Goal: Task Accomplishment & Management: Manage account settings

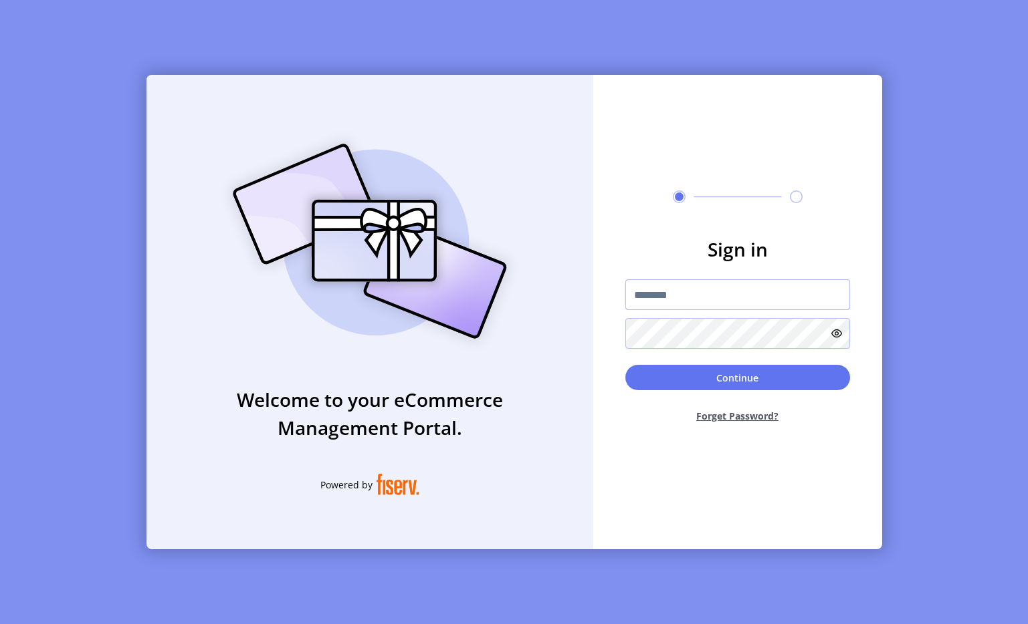
click at [686, 289] on input "text" at bounding box center [737, 294] width 225 height 31
type input "**********"
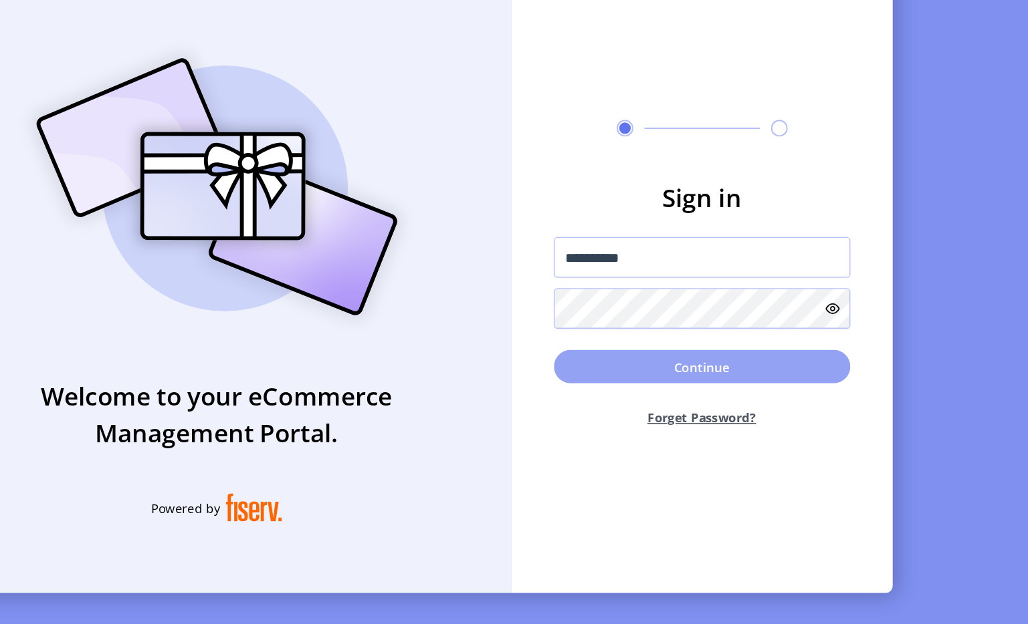
click at [743, 386] on button "Continue" at bounding box center [737, 377] width 225 height 25
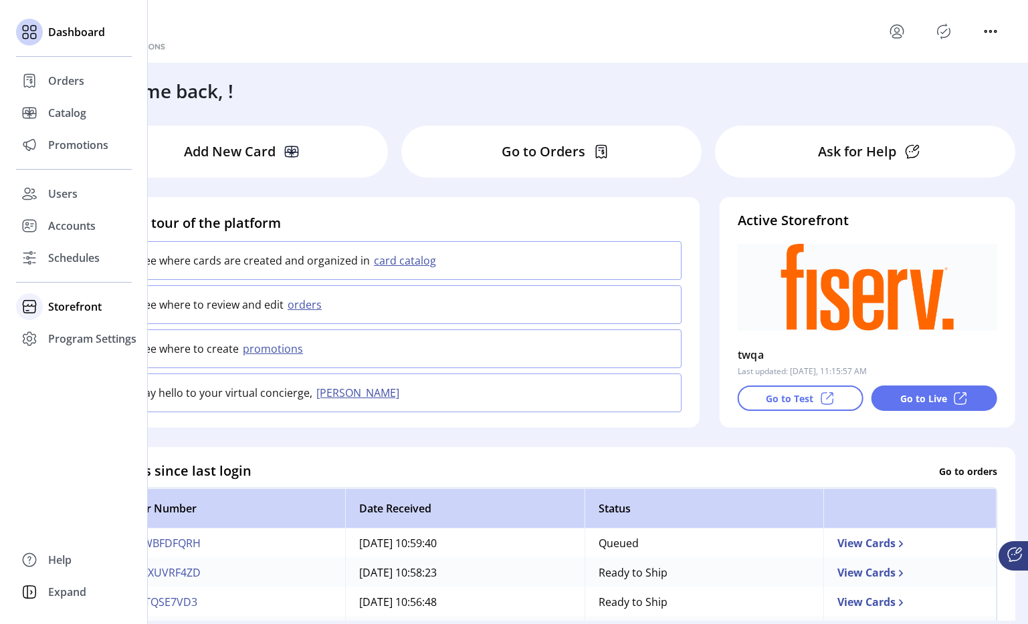
click at [66, 302] on span "Storefront" at bounding box center [74, 307] width 53 height 16
click at [59, 350] on span "Styling" at bounding box center [65, 355] width 34 height 16
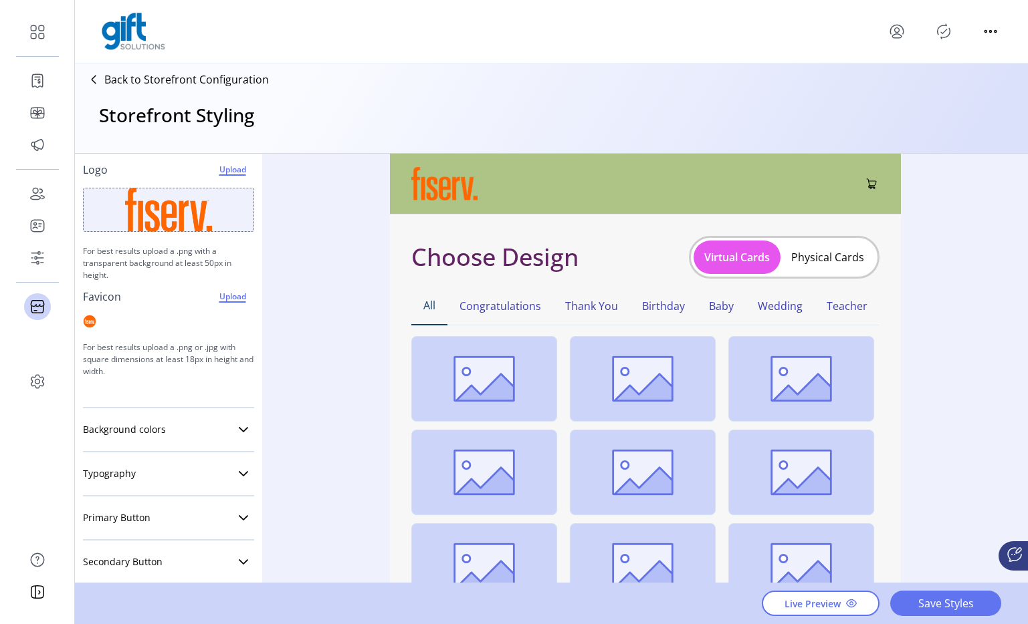
scroll to position [218, 0]
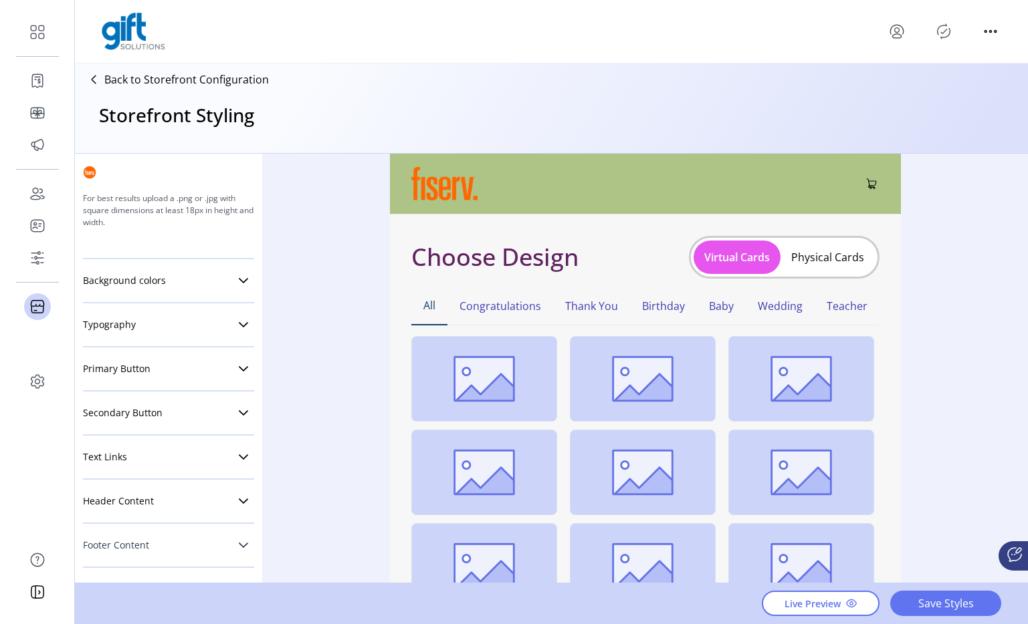
click at [194, 550] on link "Footer Content" at bounding box center [168, 545] width 171 height 27
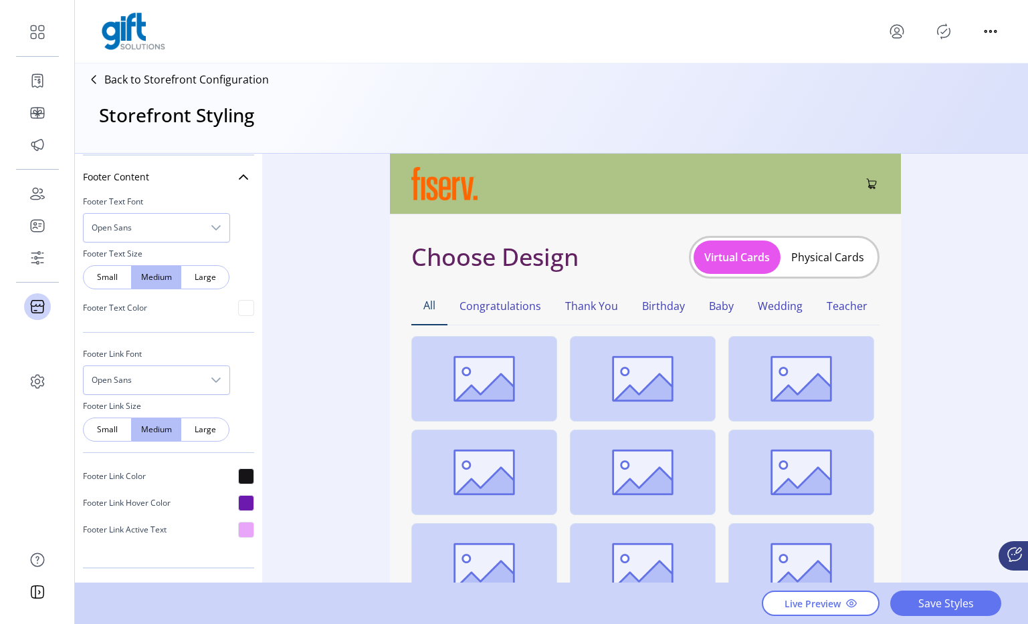
scroll to position [587, 0]
click at [239, 179] on icon at bounding box center [243, 176] width 11 height 11
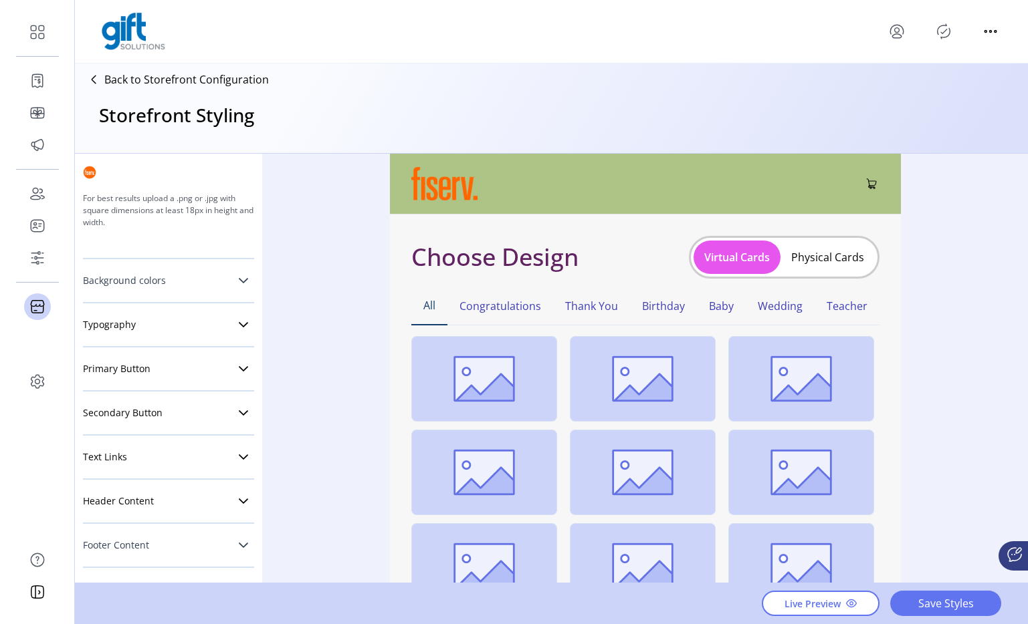
scroll to position [218, 0]
click at [213, 461] on link "Text Links" at bounding box center [168, 457] width 171 height 27
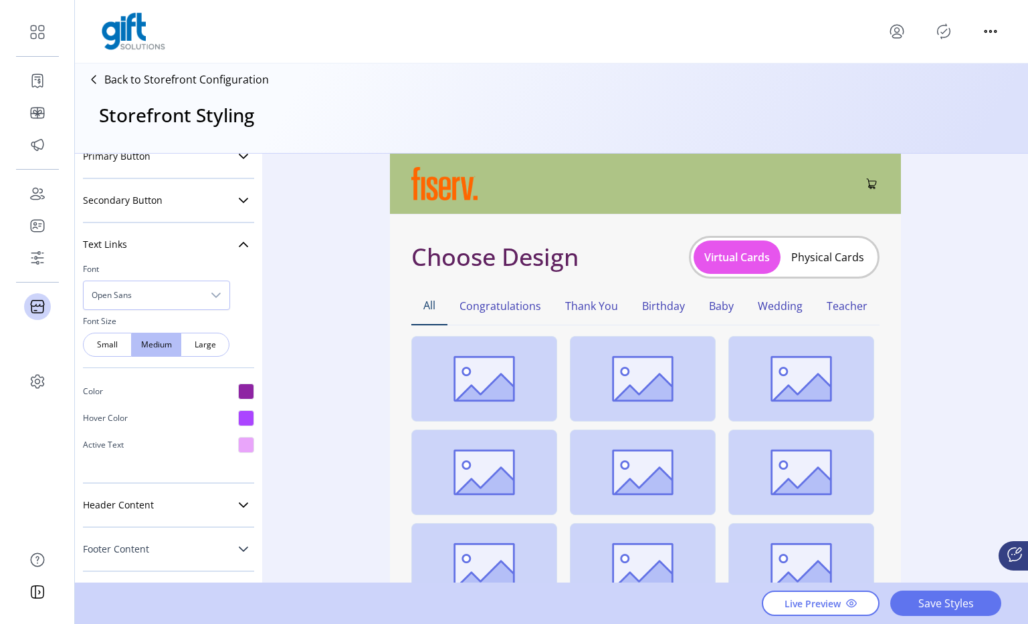
scroll to position [435, 0]
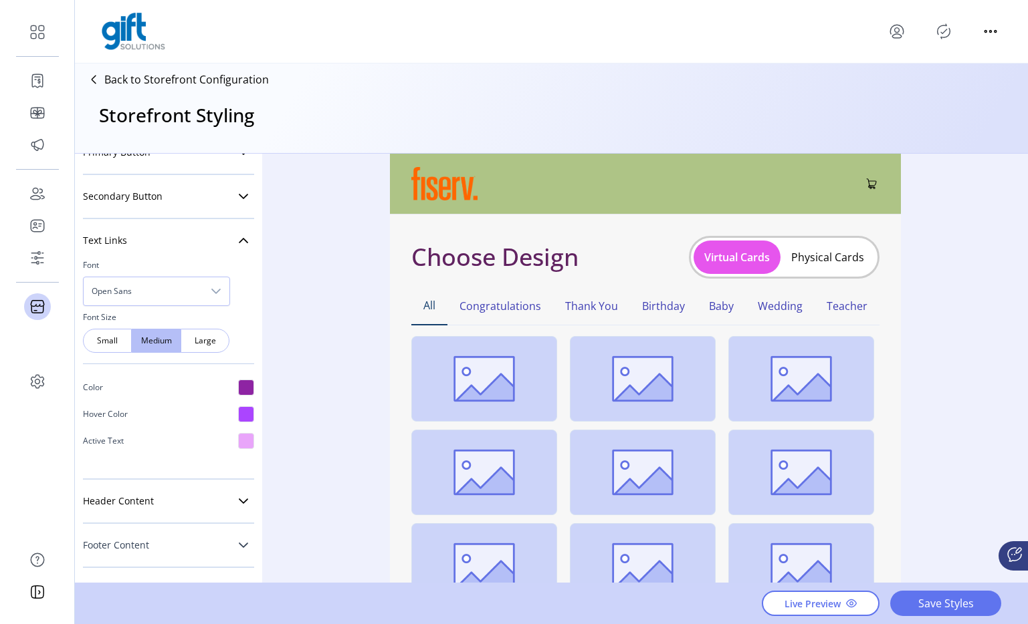
click at [238, 388] on div at bounding box center [246, 388] width 16 height 16
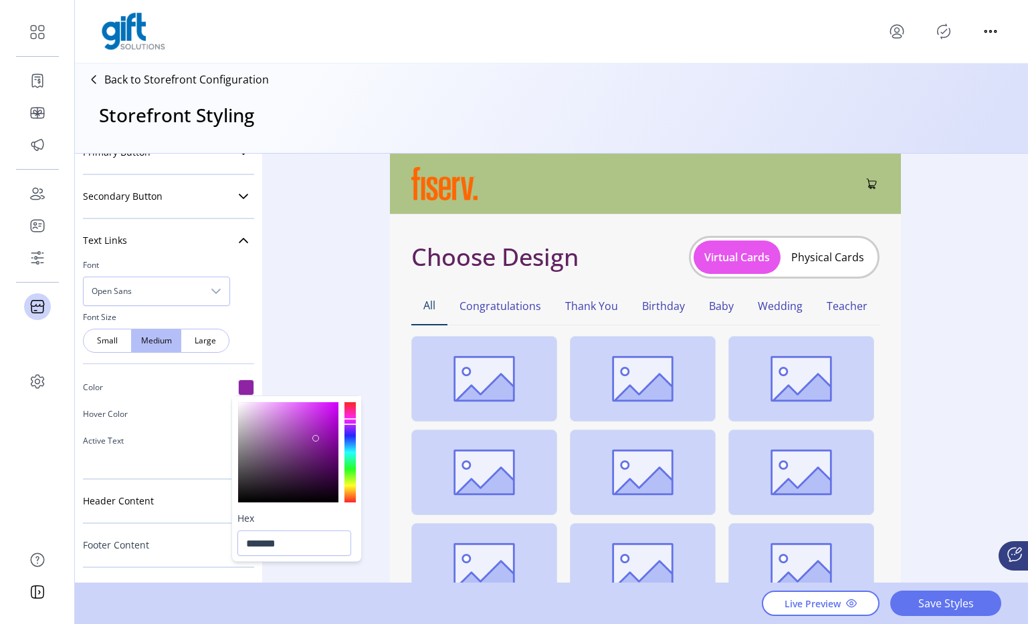
type input "*******"
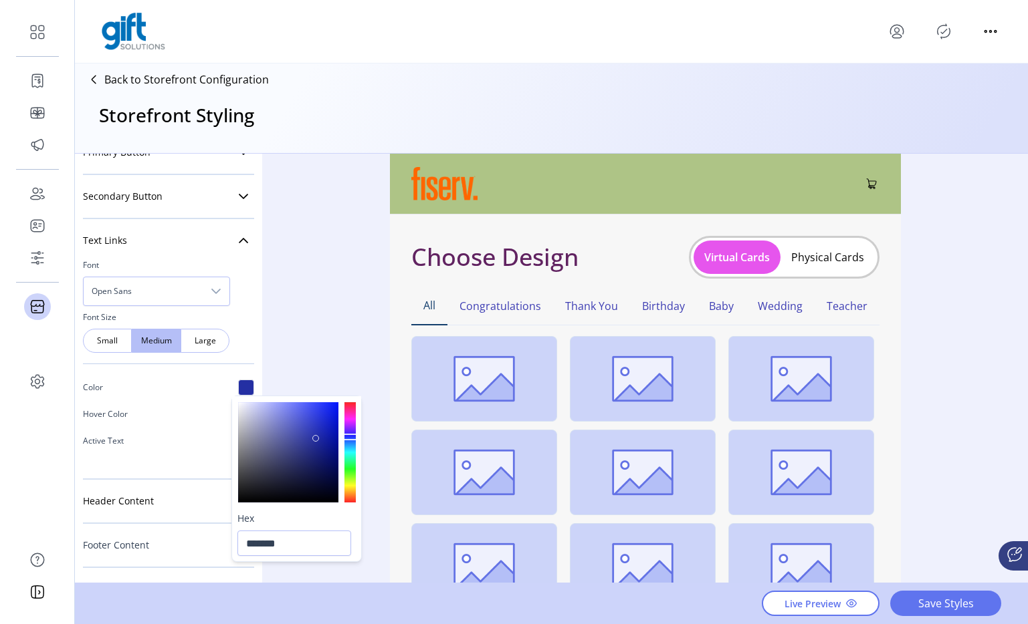
click at [350, 437] on div at bounding box center [349, 452] width 11 height 100
click at [335, 322] on div "Styling Toolbar Brand Logo Upload For best results upload a .png with a transpa…" at bounding box center [551, 369] width 953 height 431
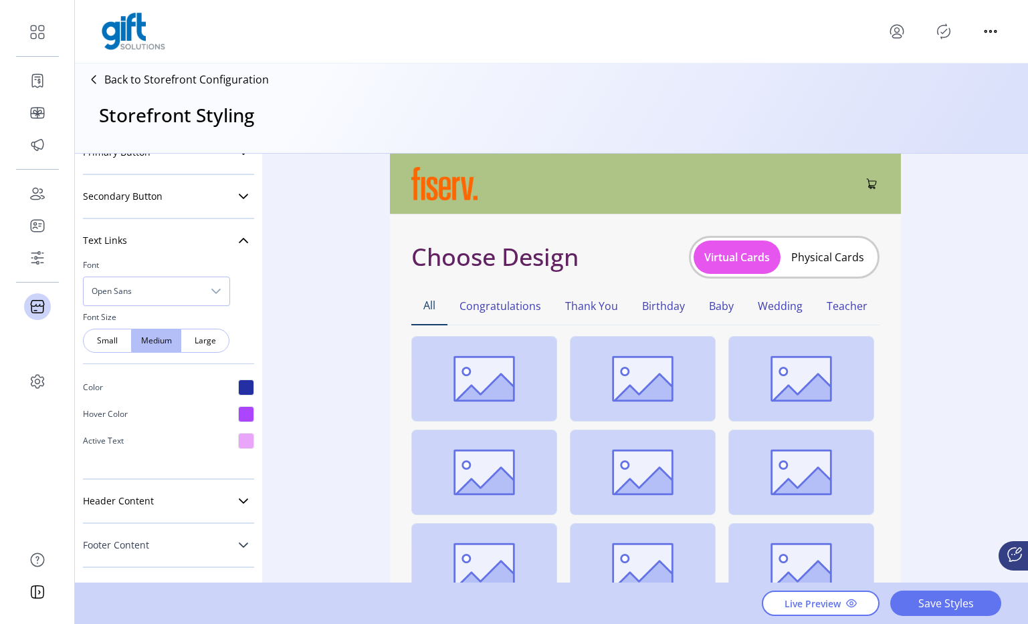
click at [241, 386] on div at bounding box center [246, 388] width 16 height 16
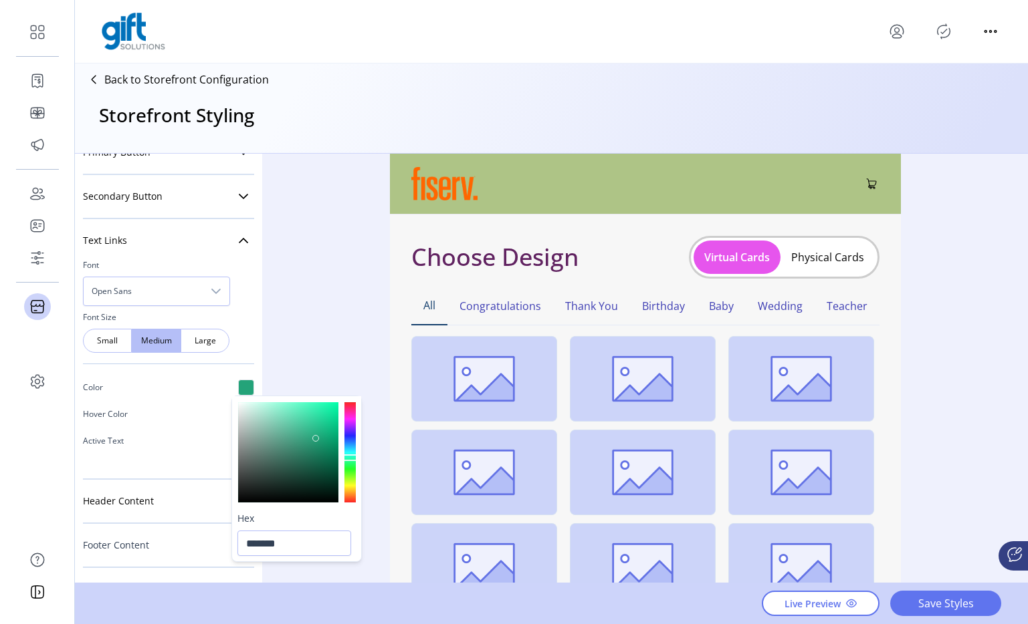
drag, startPoint x: 350, startPoint y: 458, endPoint x: 327, endPoint y: 443, distance: 27.1
click at [349, 458] on div at bounding box center [349, 452] width 11 height 100
type input "*******"
drag, startPoint x: 314, startPoint y: 437, endPoint x: 330, endPoint y: 411, distance: 30.6
click at [330, 411] on div at bounding box center [329, 411] width 7 height 7
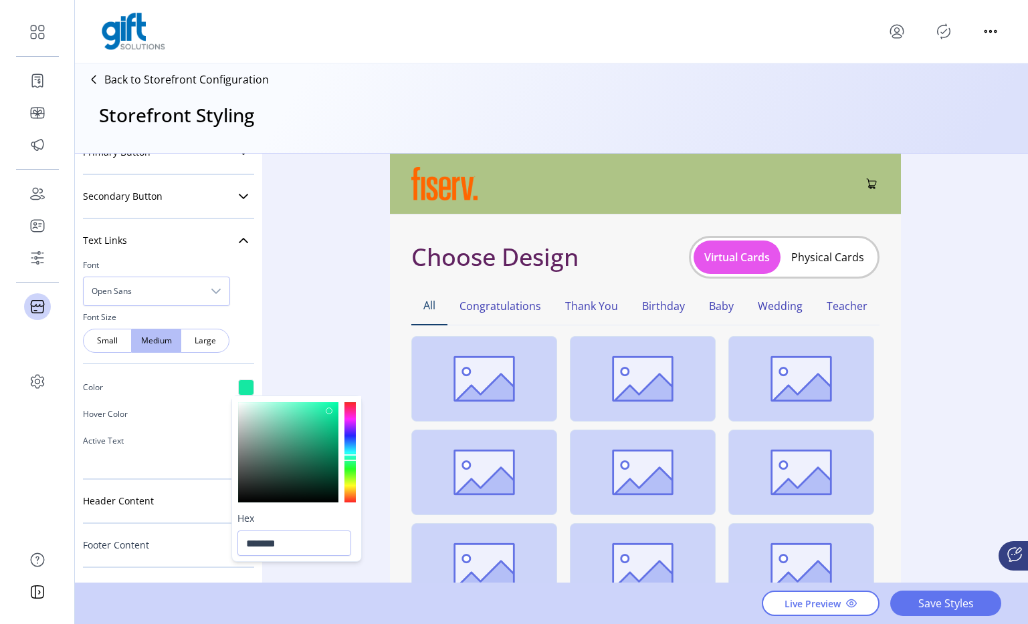
click at [340, 342] on div "Styling Toolbar Brand Logo Upload For best results upload a .png with a transpa…" at bounding box center [551, 369] width 953 height 431
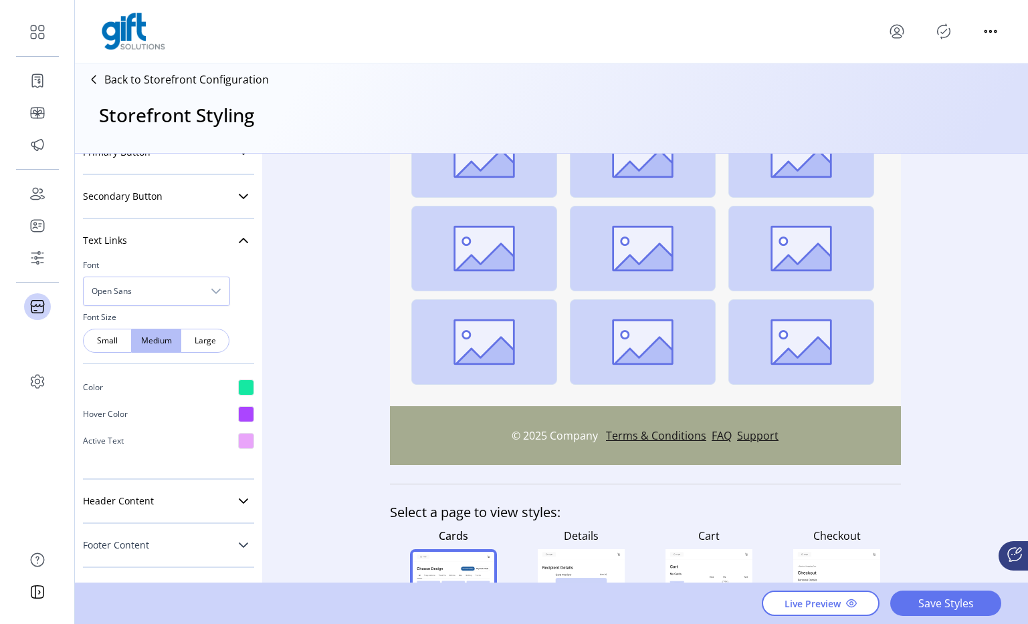
scroll to position [364, 0]
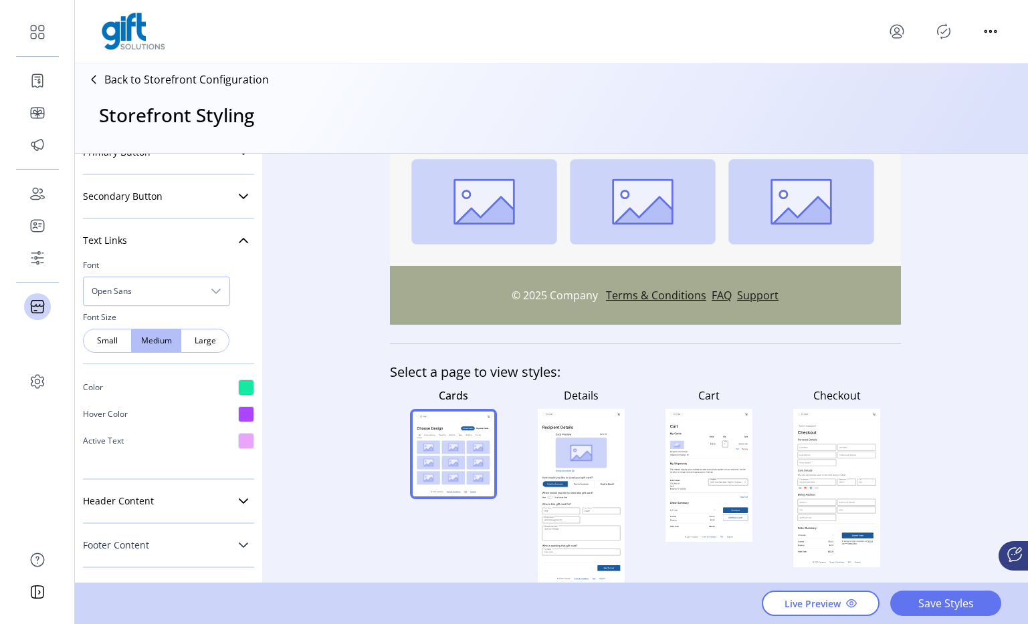
click at [588, 505] on rect at bounding box center [581, 496] width 78 height 127
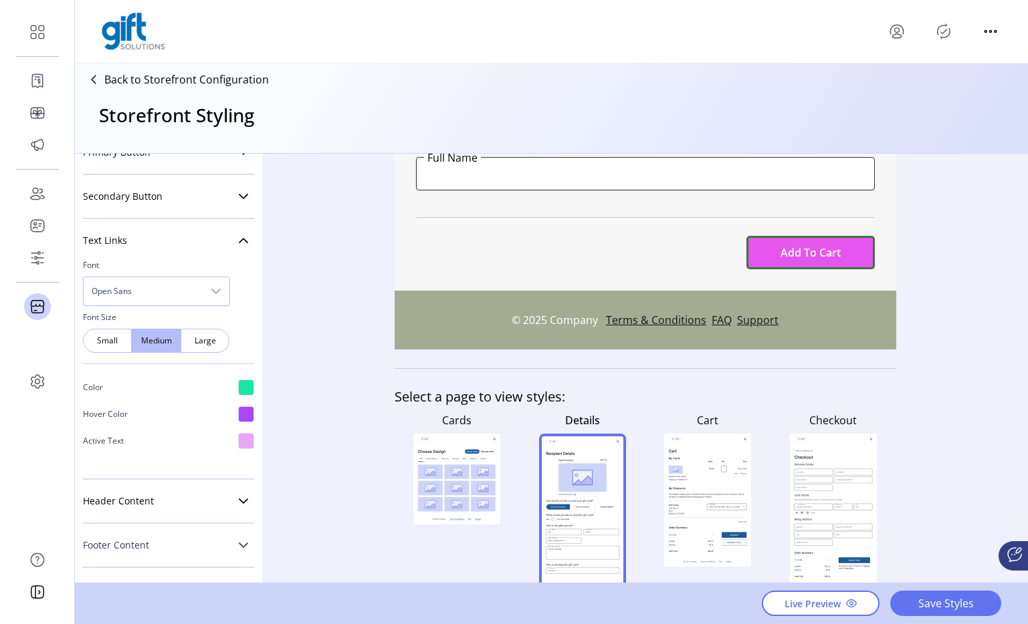
scroll to position [828, 0]
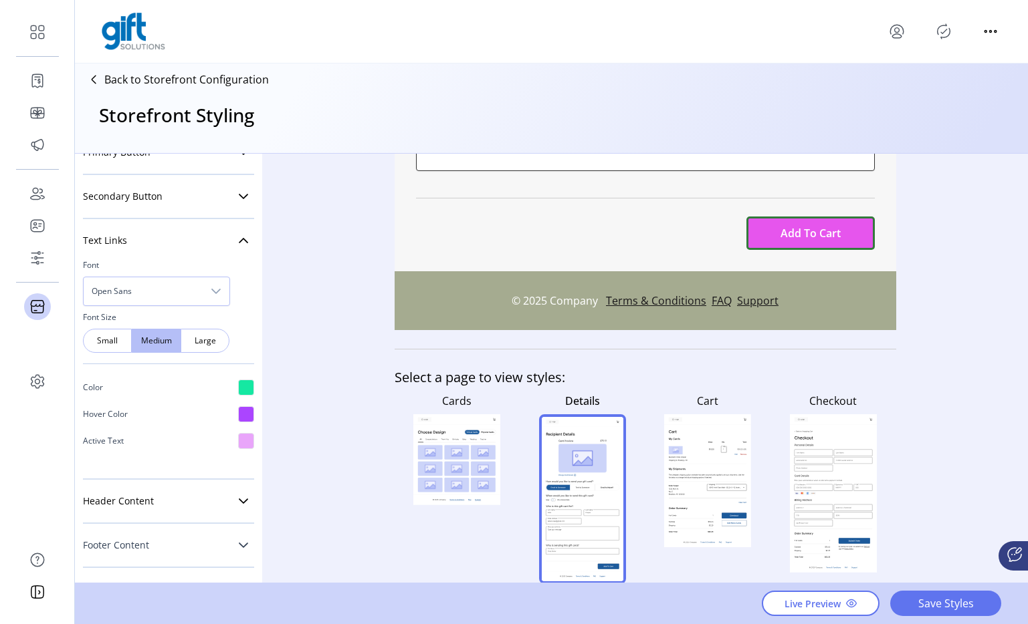
click at [847, 490] on rect at bounding box center [843, 488] width 19 height 6
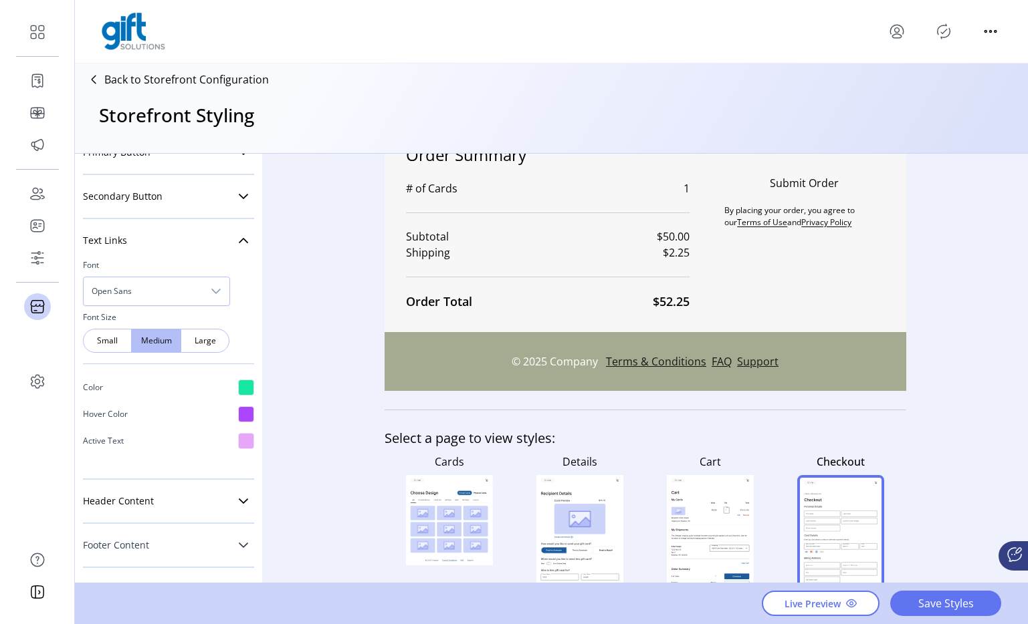
click at [697, 515] on icon at bounding box center [710, 515] width 78 height 21
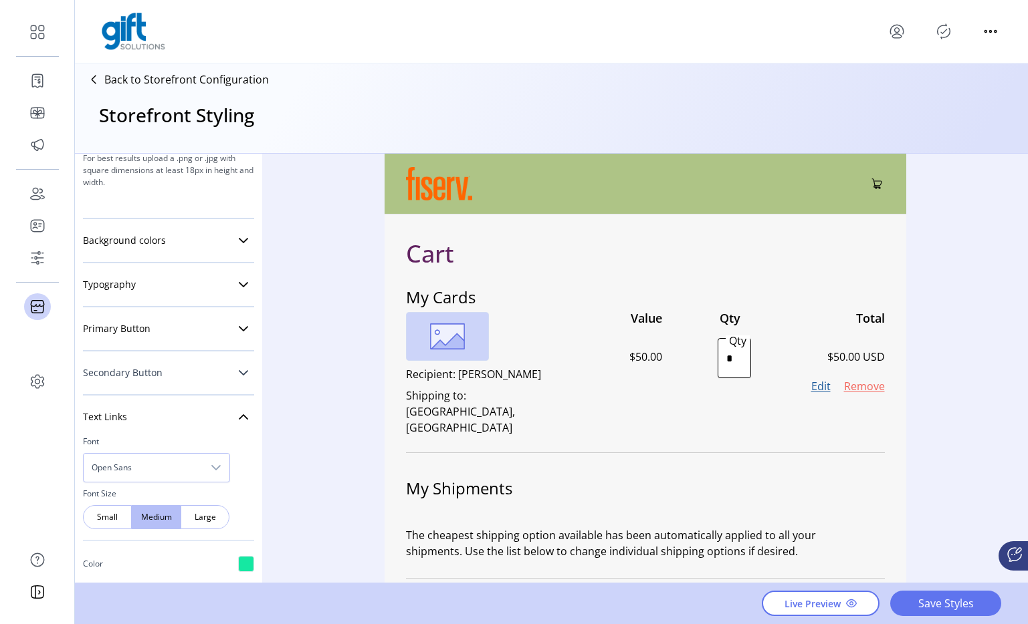
scroll to position [256, 0]
click at [192, 293] on link "Typography" at bounding box center [168, 286] width 171 height 27
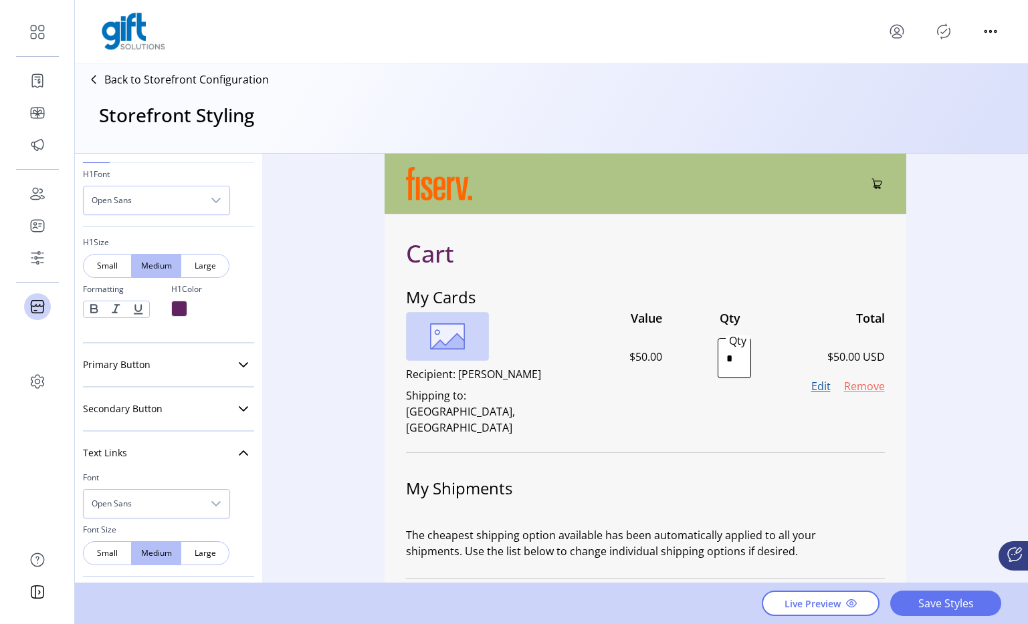
scroll to position [338, 0]
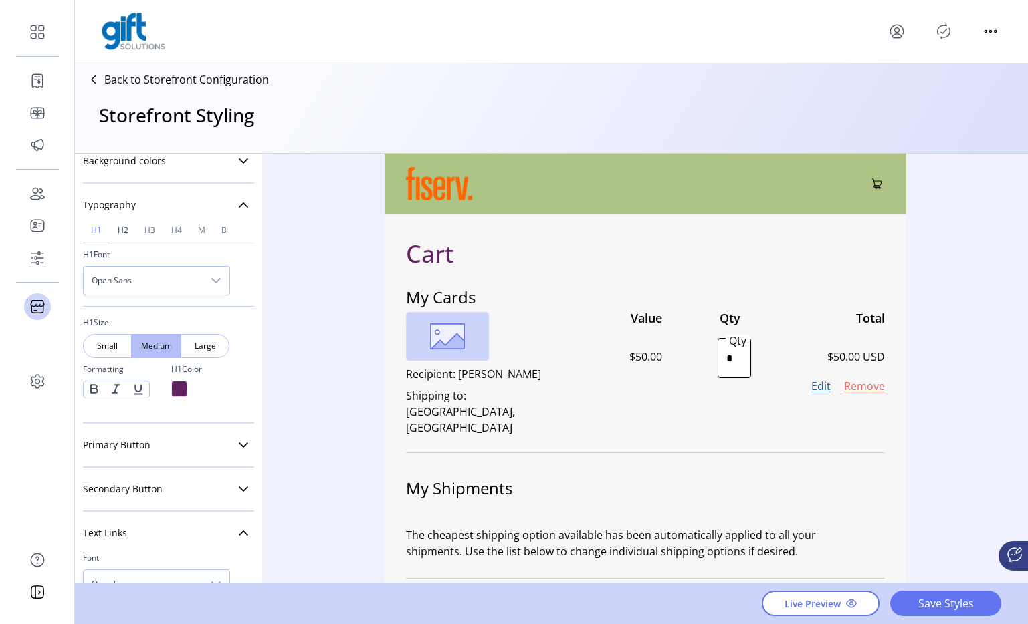
click at [124, 229] on span "h2" at bounding box center [123, 231] width 11 height 8
click at [203, 230] on span "M" at bounding box center [201, 231] width 7 height 8
click at [227, 231] on link "B" at bounding box center [223, 231] width 21 height 25
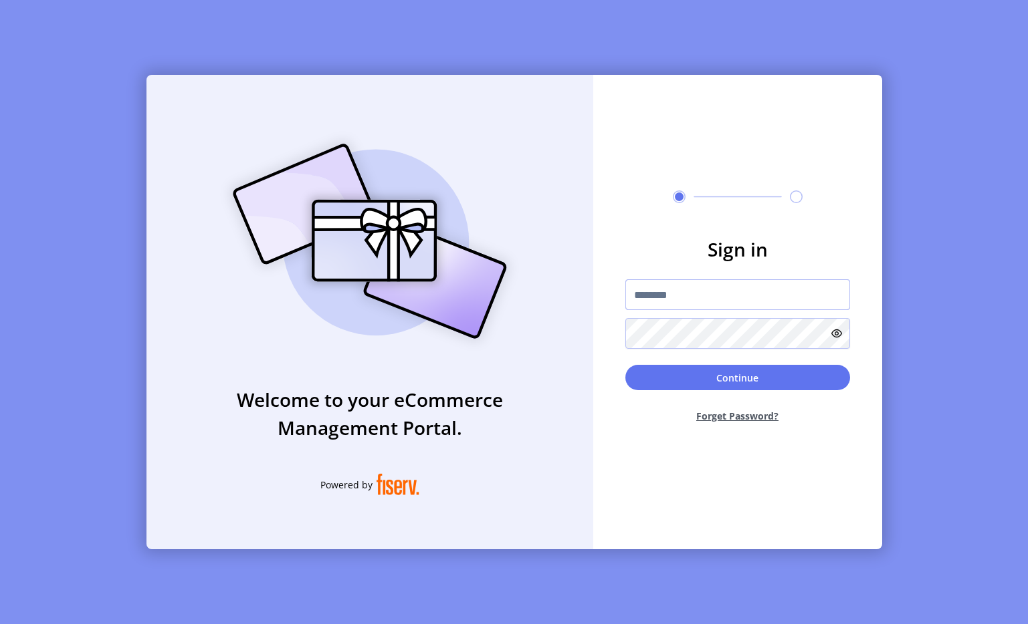
click at [672, 296] on input "text" at bounding box center [737, 294] width 225 height 31
type input "**********"
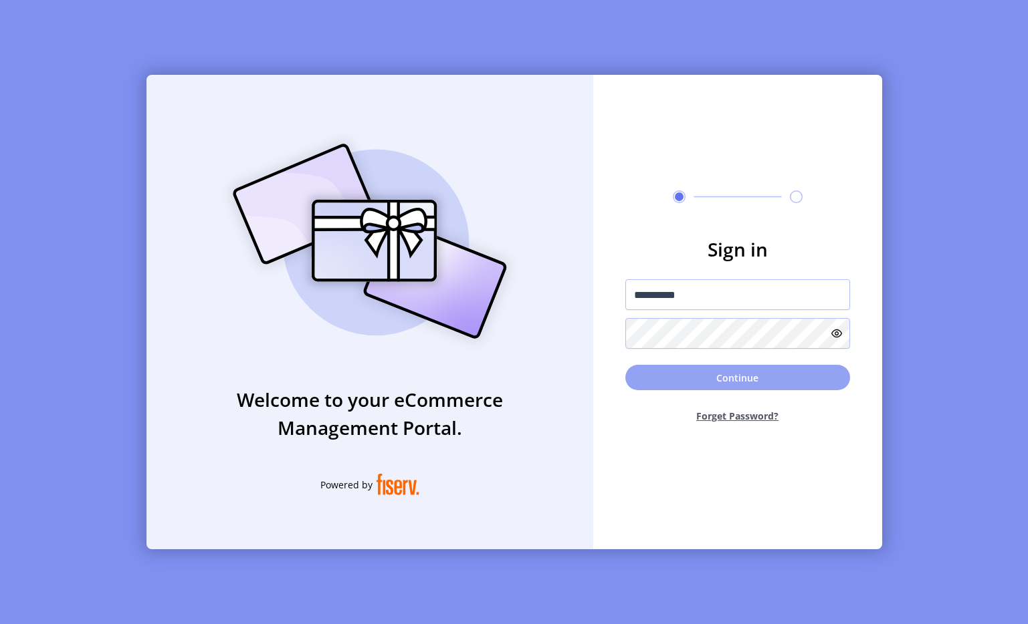
click at [721, 379] on button "Continue" at bounding box center [737, 377] width 225 height 25
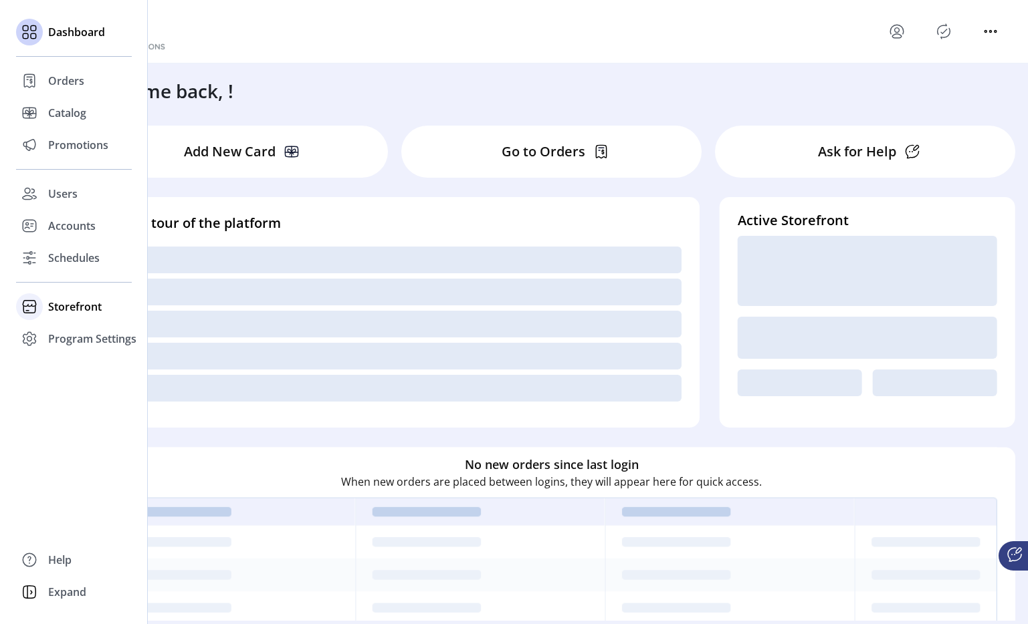
click at [62, 304] on span "Storefront" at bounding box center [74, 307] width 53 height 16
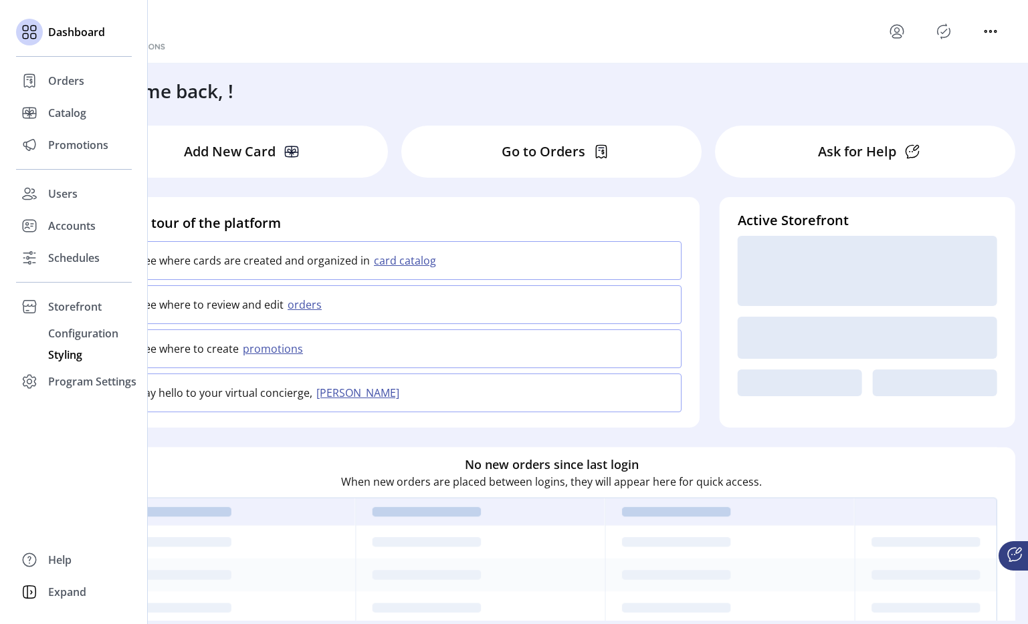
click at [66, 352] on span "Styling" at bounding box center [65, 355] width 34 height 16
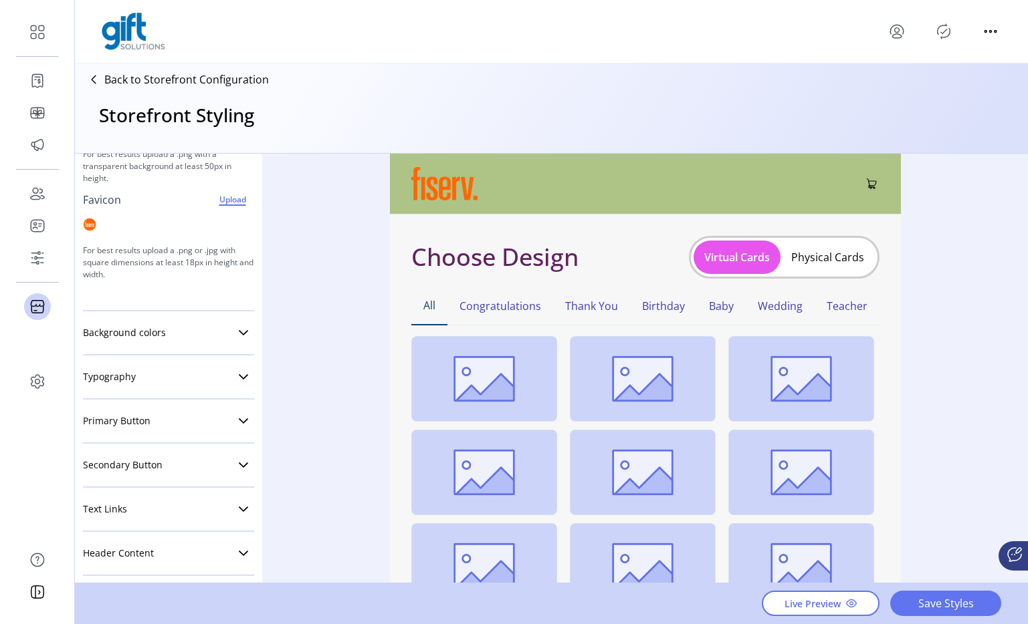
scroll to position [171, 0]
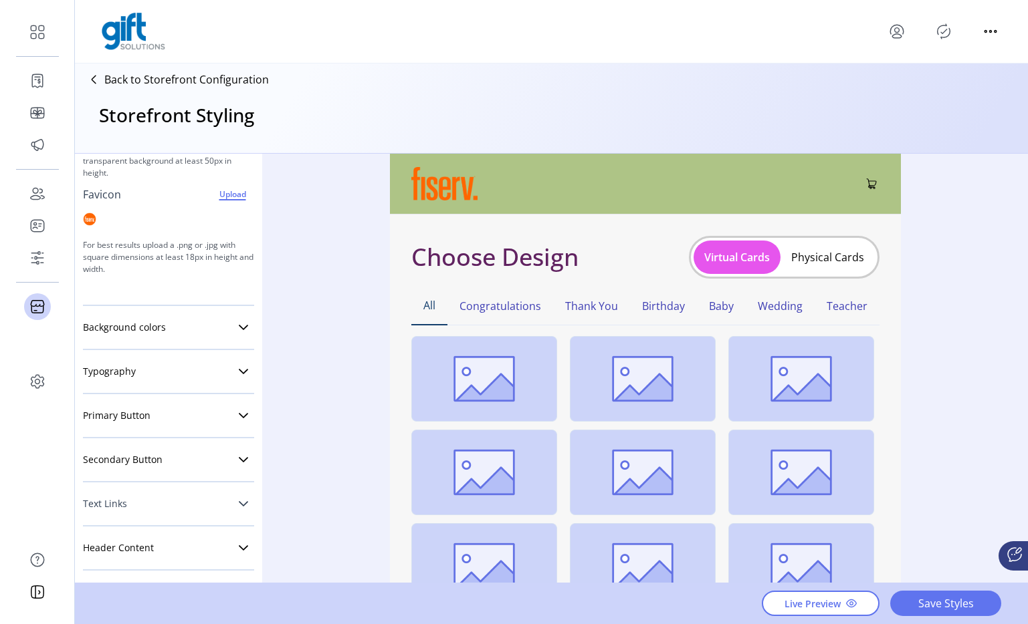
click at [238, 506] on icon at bounding box center [243, 504] width 11 height 11
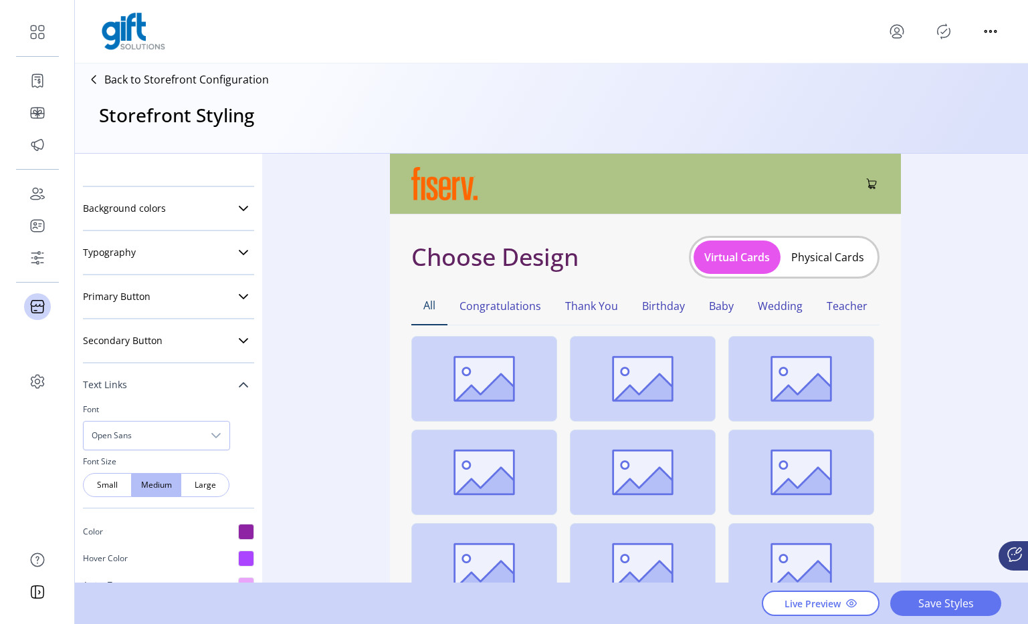
scroll to position [287, 0]
click at [221, 344] on link "Secondary Button" at bounding box center [168, 343] width 171 height 27
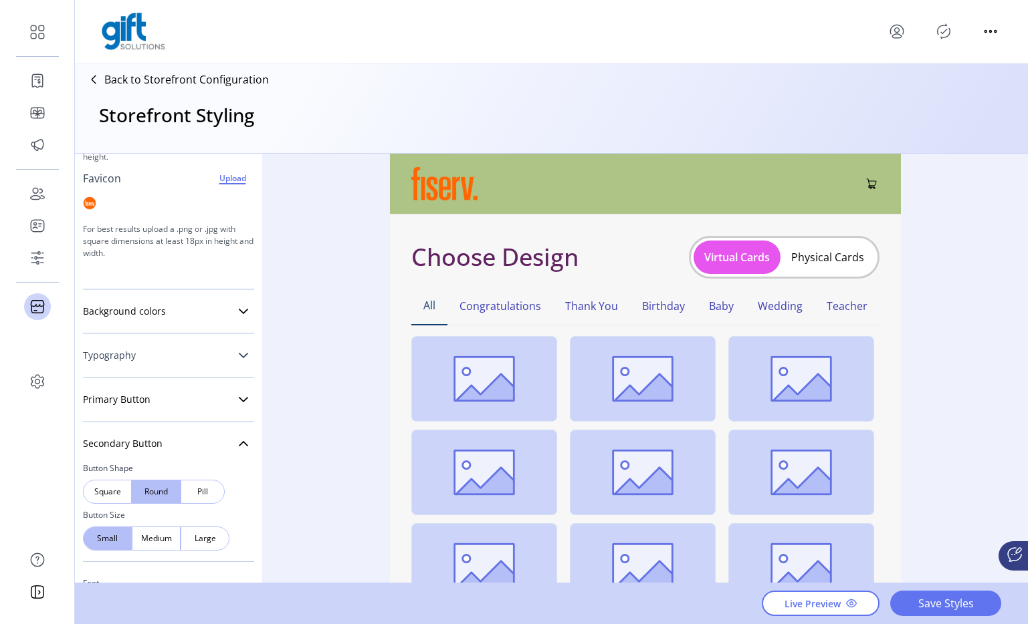
scroll to position [183, 0]
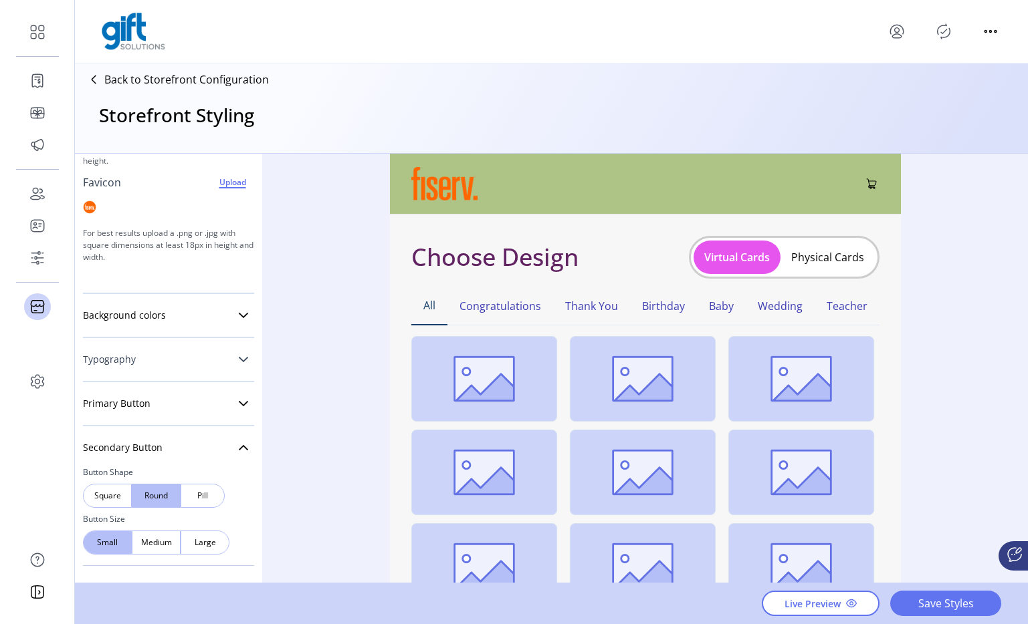
click at [155, 360] on link "Typography" at bounding box center [168, 359] width 171 height 27
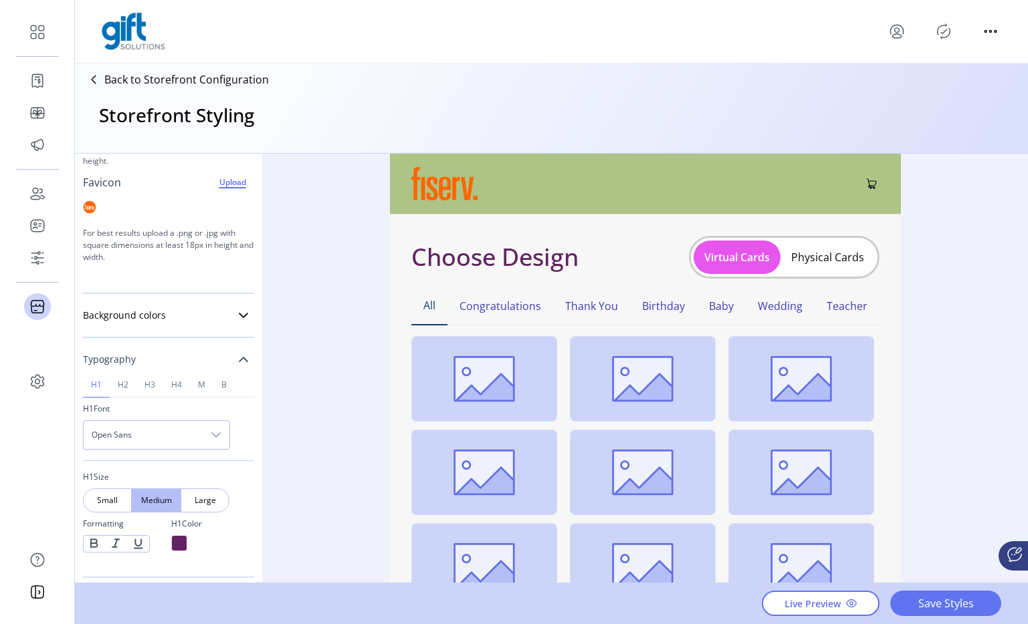
click at [238, 359] on icon at bounding box center [243, 359] width 11 height 11
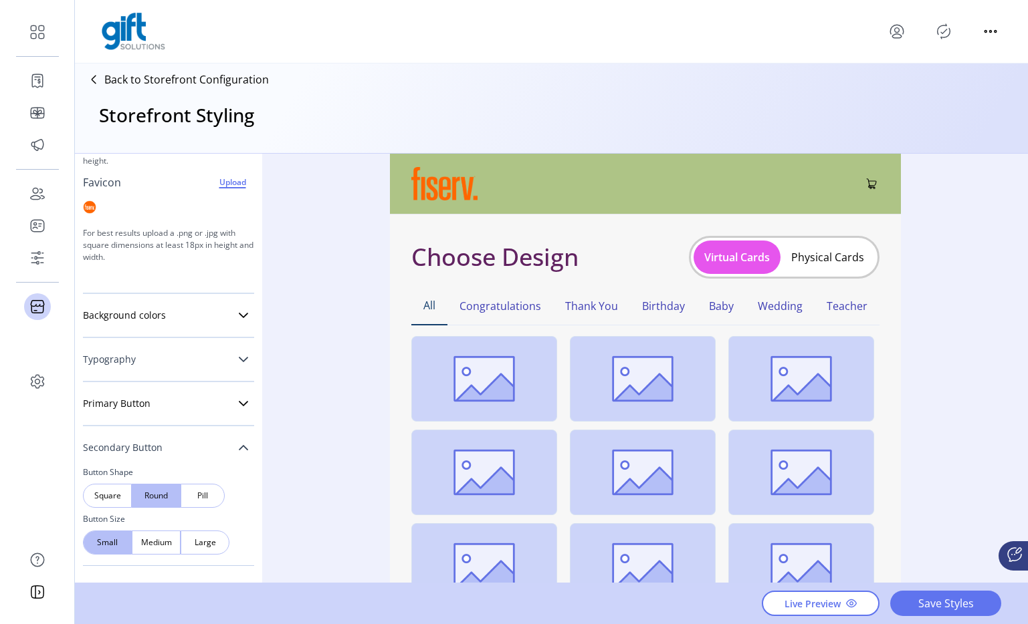
click at [239, 447] on icon at bounding box center [243, 447] width 9 height 5
click at [238, 493] on icon at bounding box center [243, 492] width 11 height 11
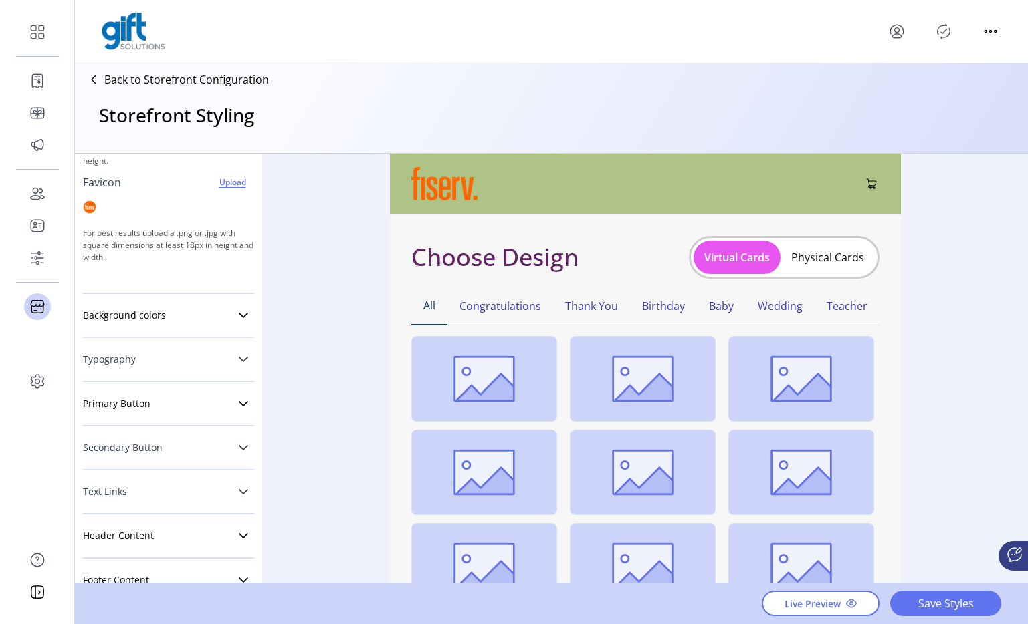
scroll to position [218, 0]
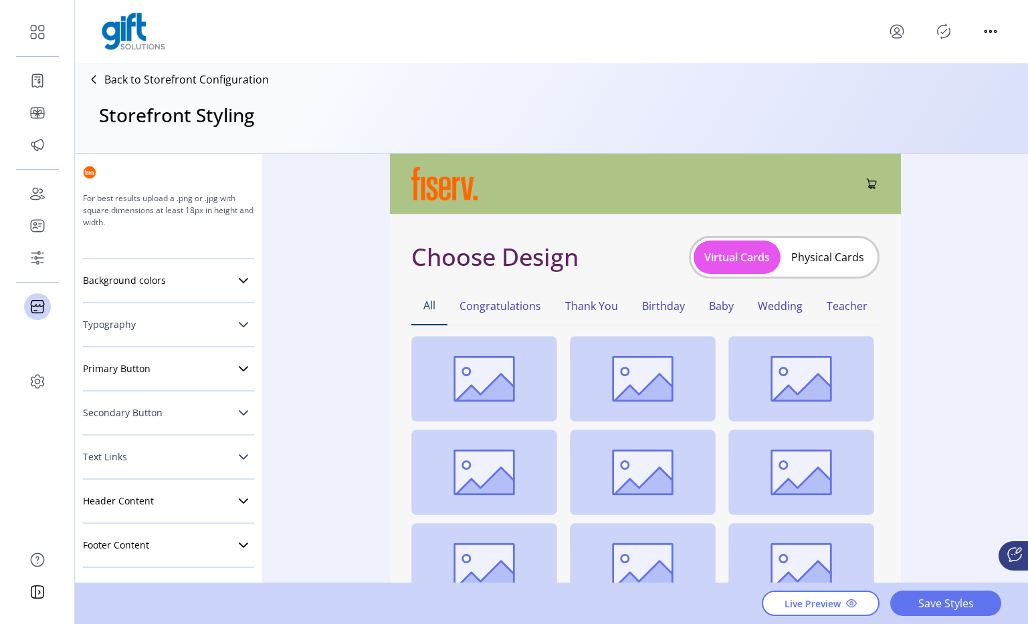
click at [171, 456] on link "Text Links" at bounding box center [168, 457] width 171 height 27
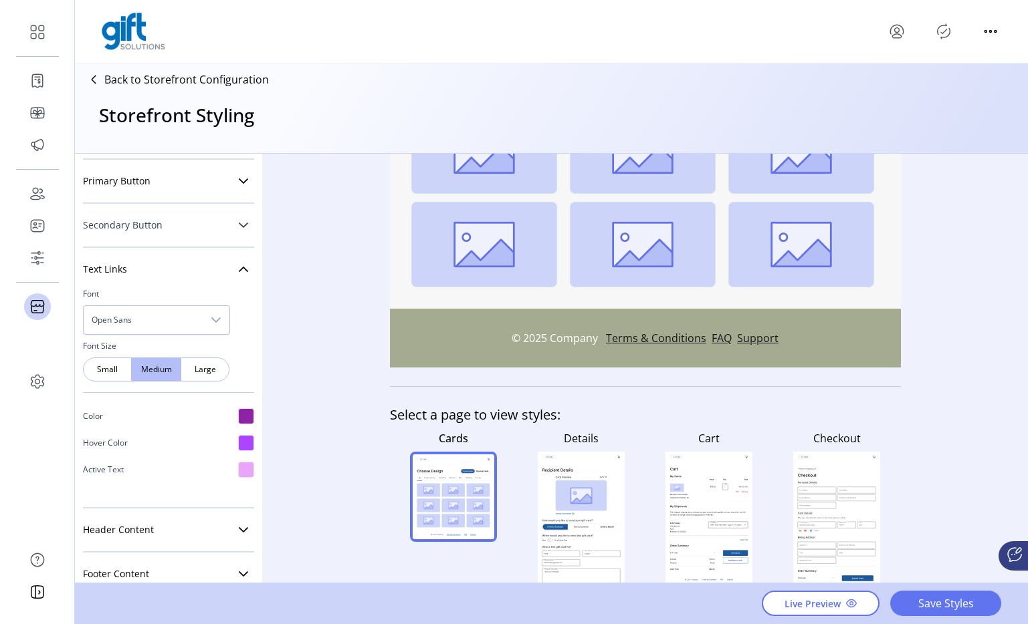
scroll to position [342, 0]
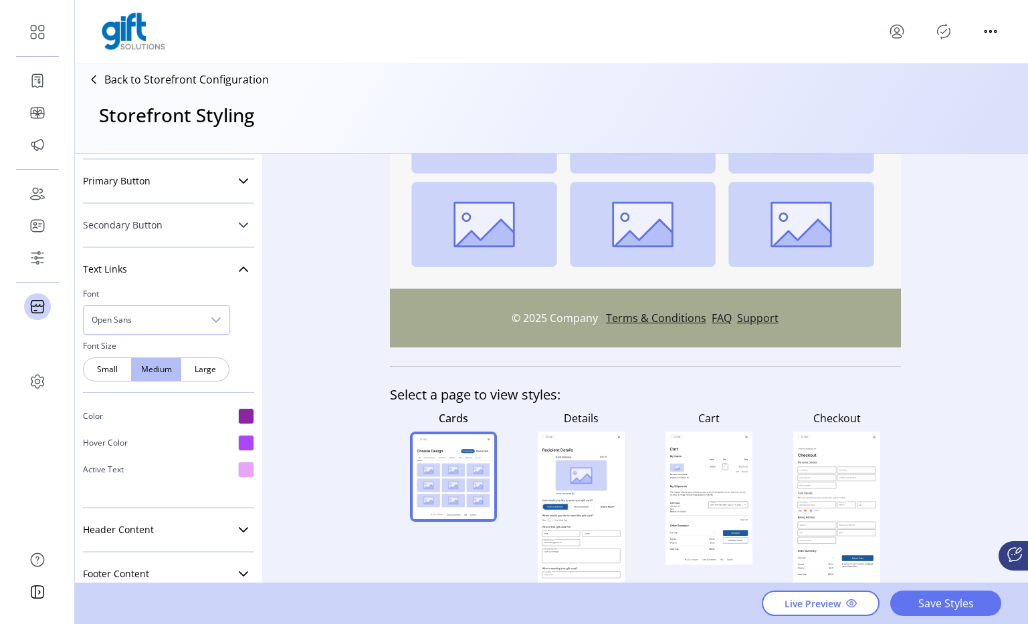
click at [736, 488] on rect at bounding box center [709, 499] width 78 height 34
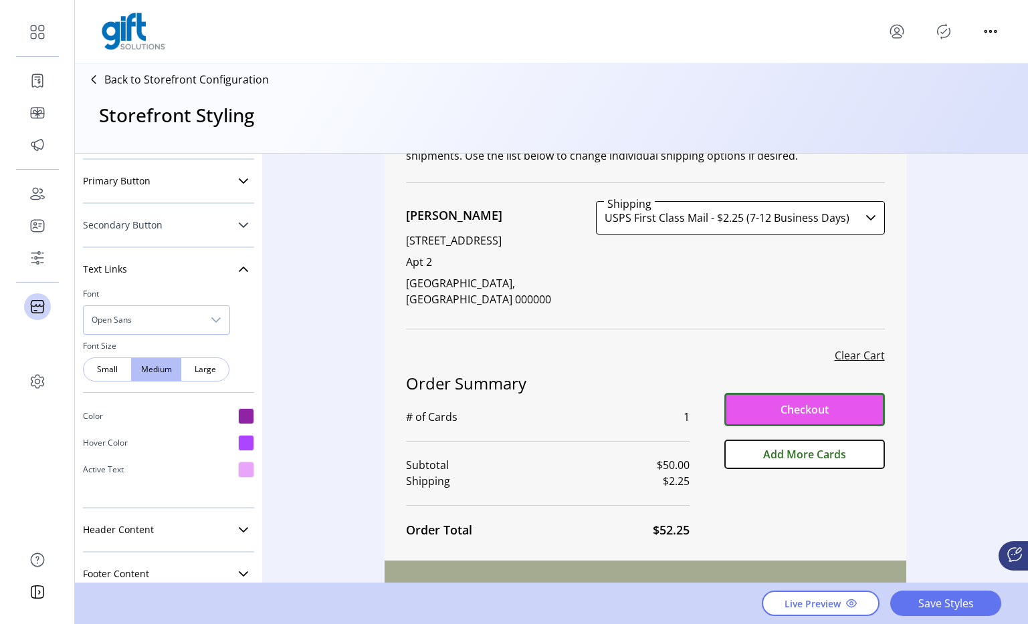
scroll to position [423, 0]
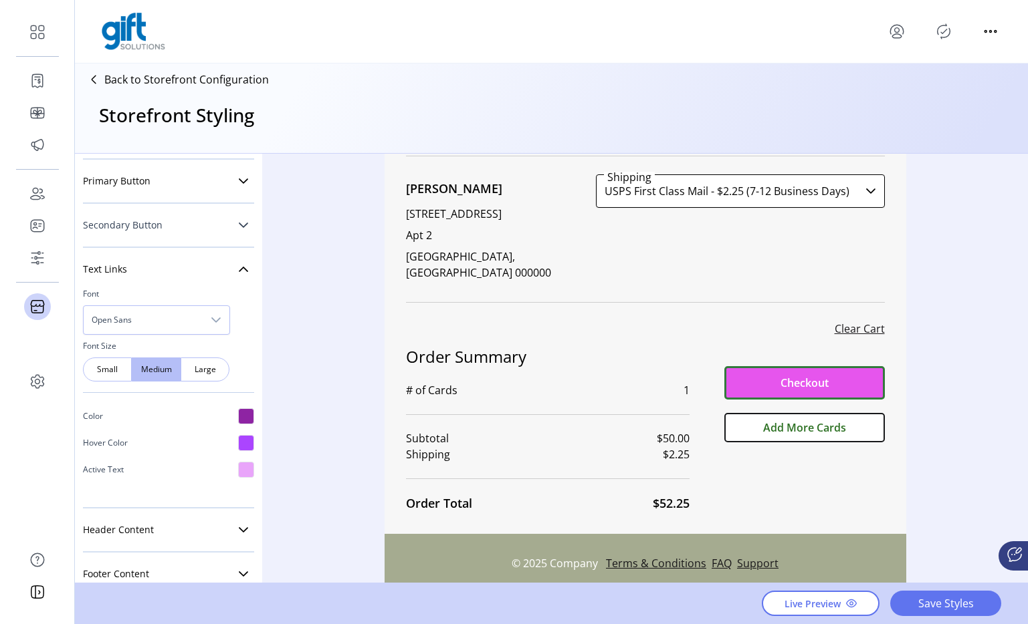
click at [711, 321] on div "Clear Cart" at bounding box center [645, 329] width 479 height 16
click at [238, 440] on div at bounding box center [246, 443] width 16 height 16
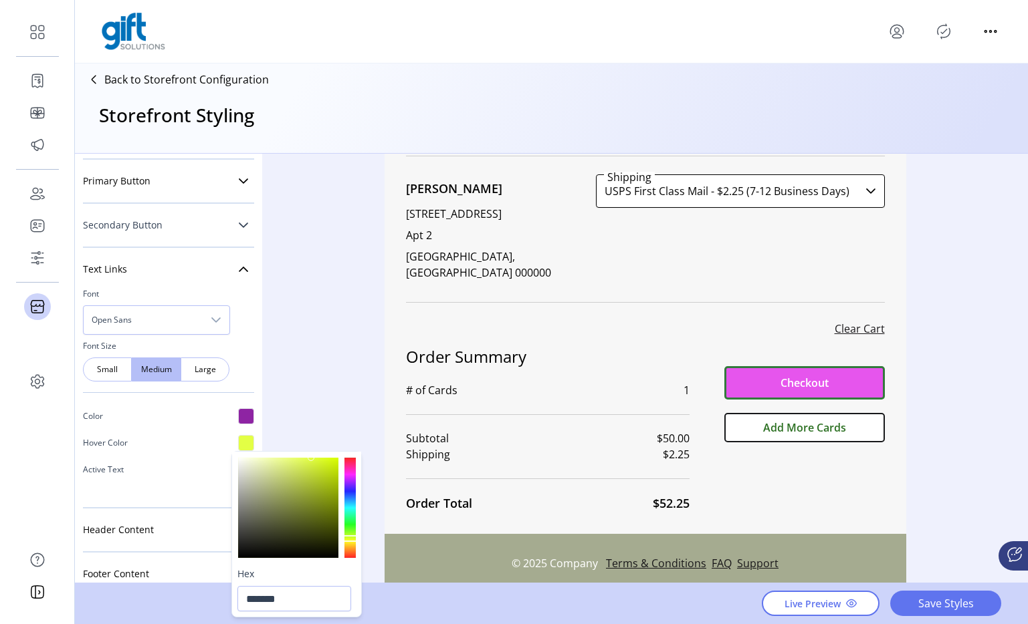
click at [350, 540] on div at bounding box center [349, 508] width 11 height 100
type input "*******"
click at [335, 465] on div at bounding box center [288, 508] width 100 height 100
click at [628, 321] on div "Clear Cart" at bounding box center [645, 329] width 479 height 16
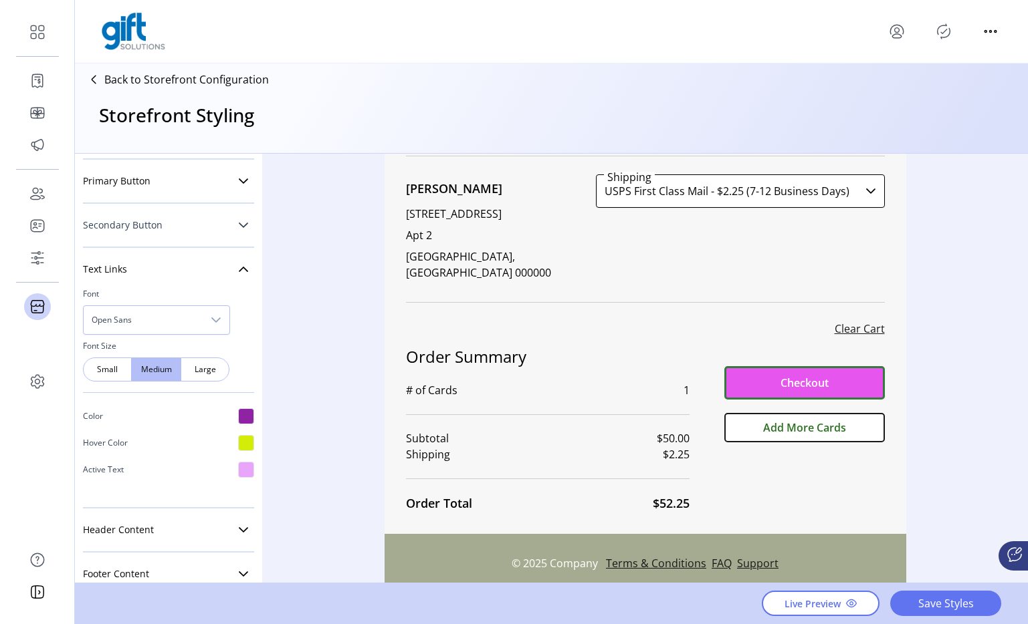
click at [624, 345] on h2 "Order Summary" at bounding box center [548, 357] width 284 height 24
drag, startPoint x: 731, startPoint y: 310, endPoint x: 808, endPoint y: 299, distance: 78.4
click at [741, 321] on div "Clear Cart" at bounding box center [645, 329] width 479 height 16
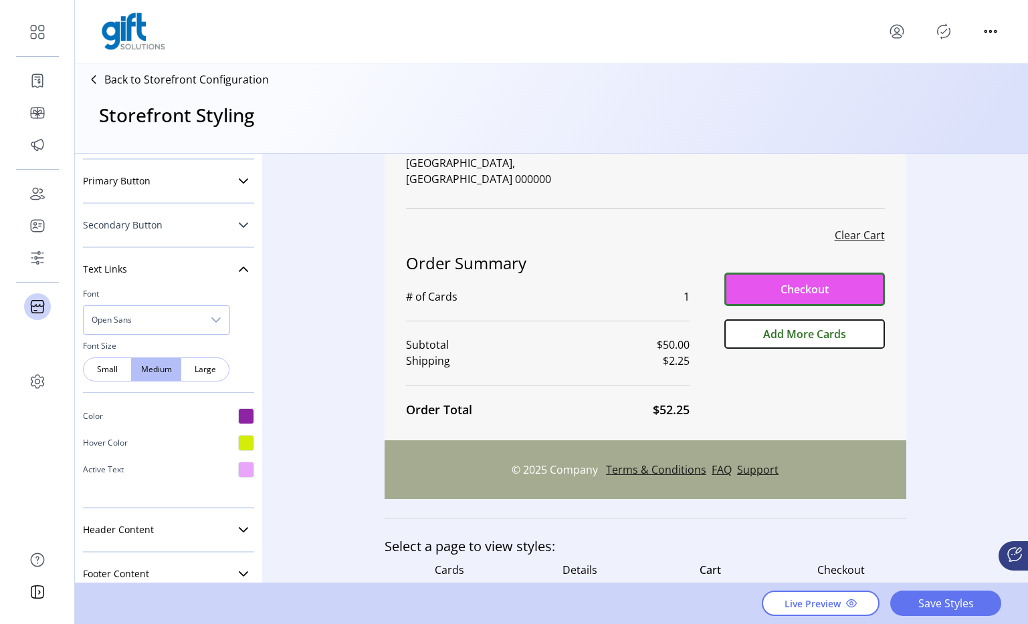
scroll to position [435, 0]
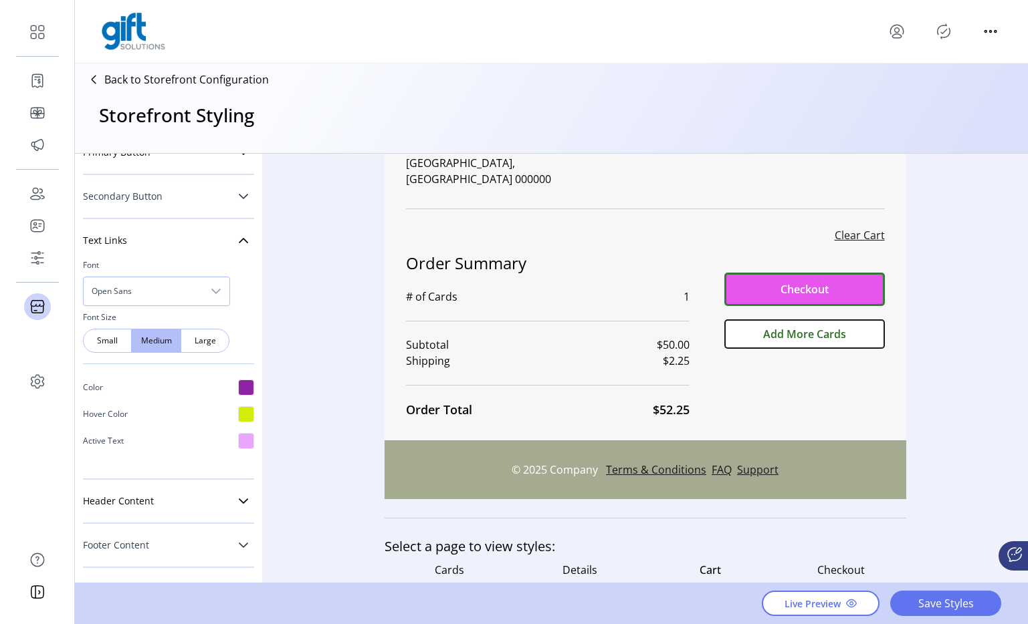
click at [189, 547] on link "Footer Content" at bounding box center [168, 545] width 171 height 27
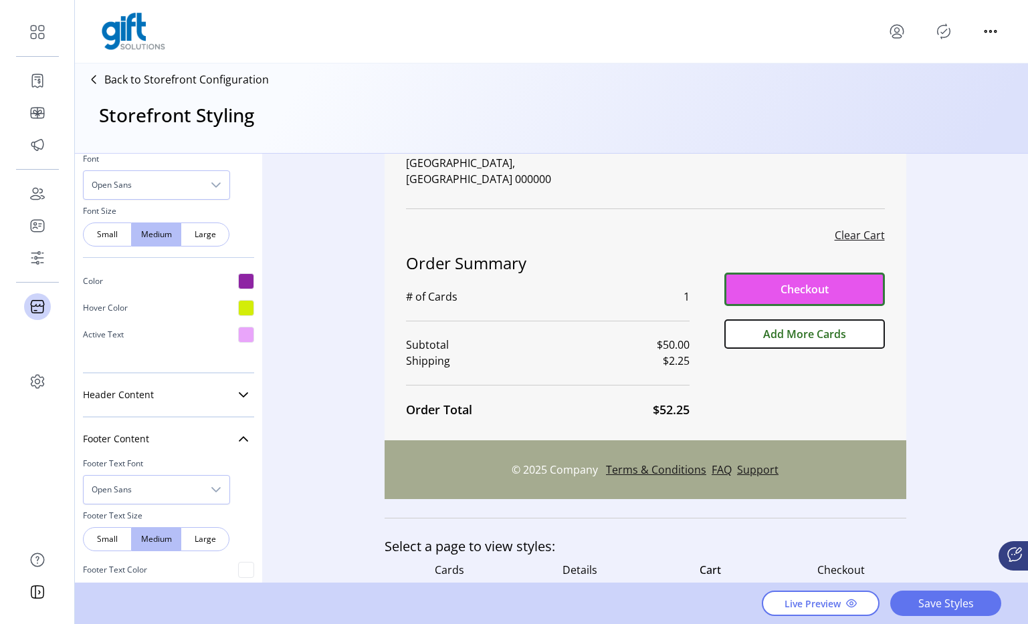
scroll to position [516, 0]
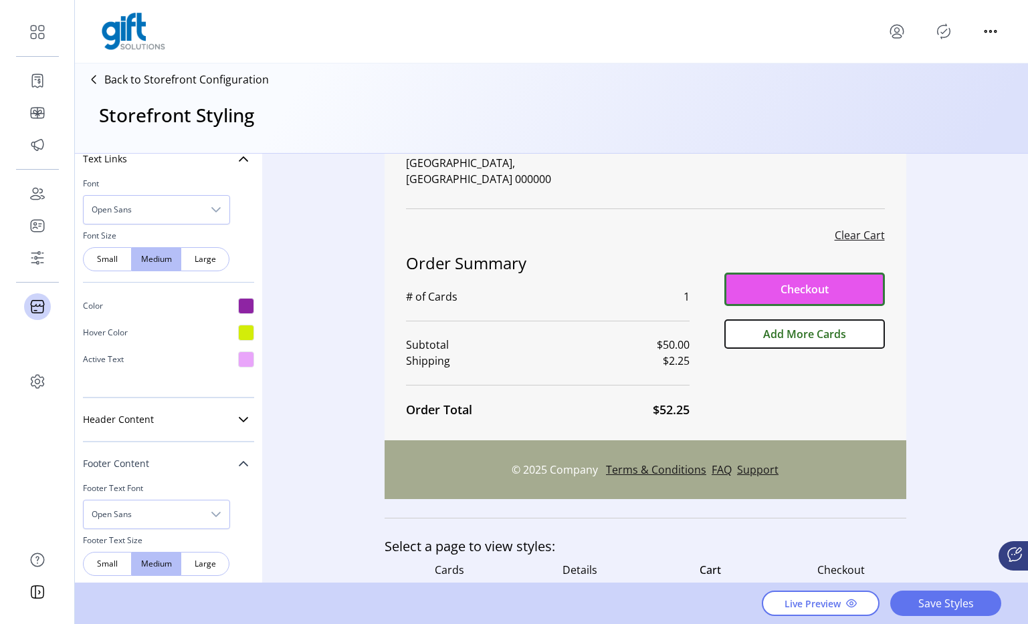
click at [239, 465] on icon at bounding box center [243, 463] width 9 height 5
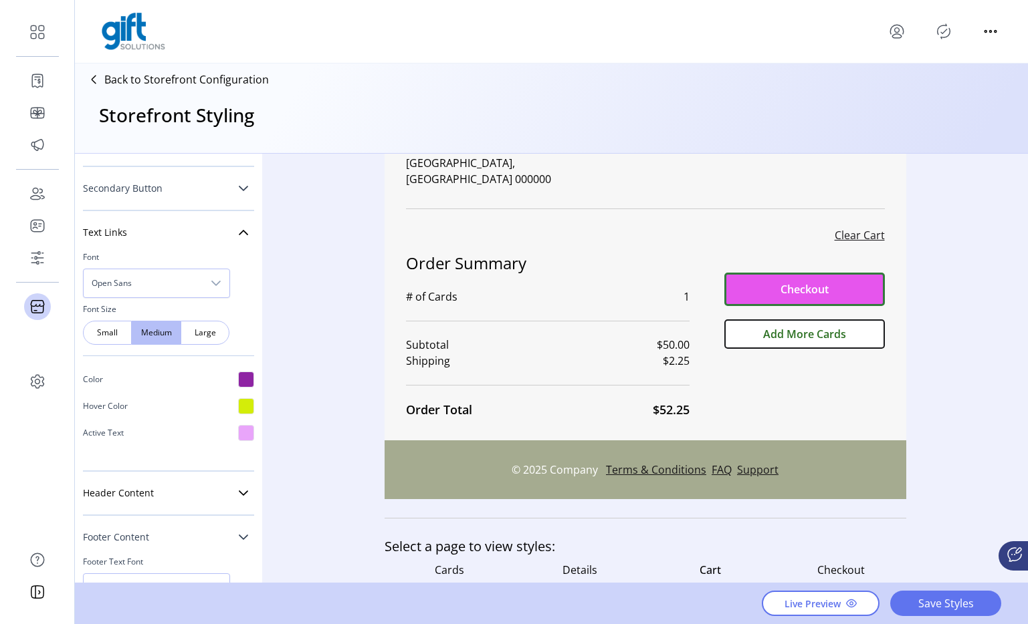
scroll to position [435, 0]
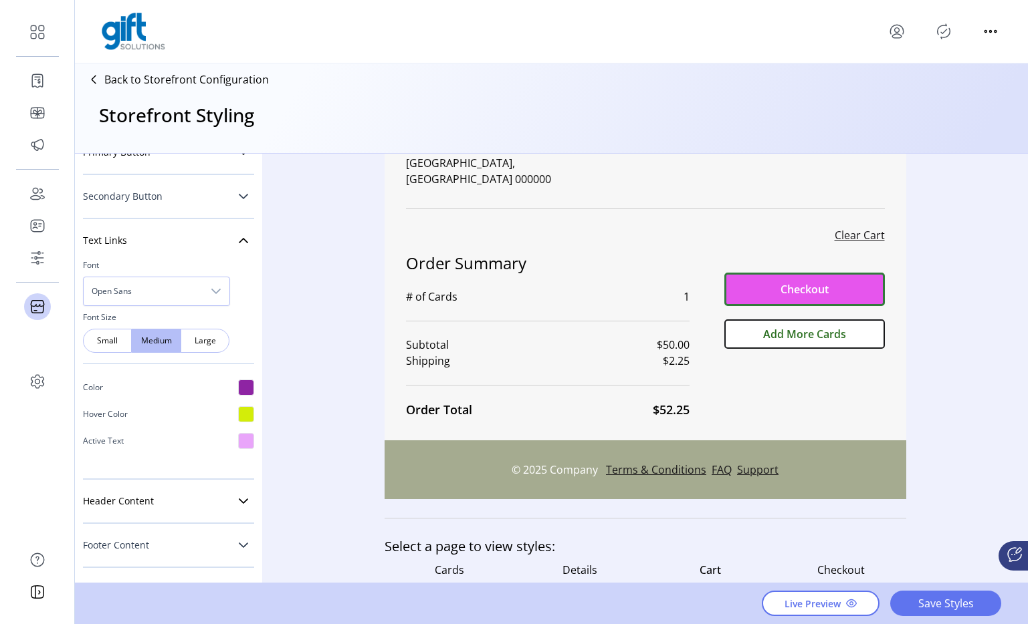
click at [776, 388] on div "Checkout Add More Cards" at bounding box center [790, 335] width 187 height 168
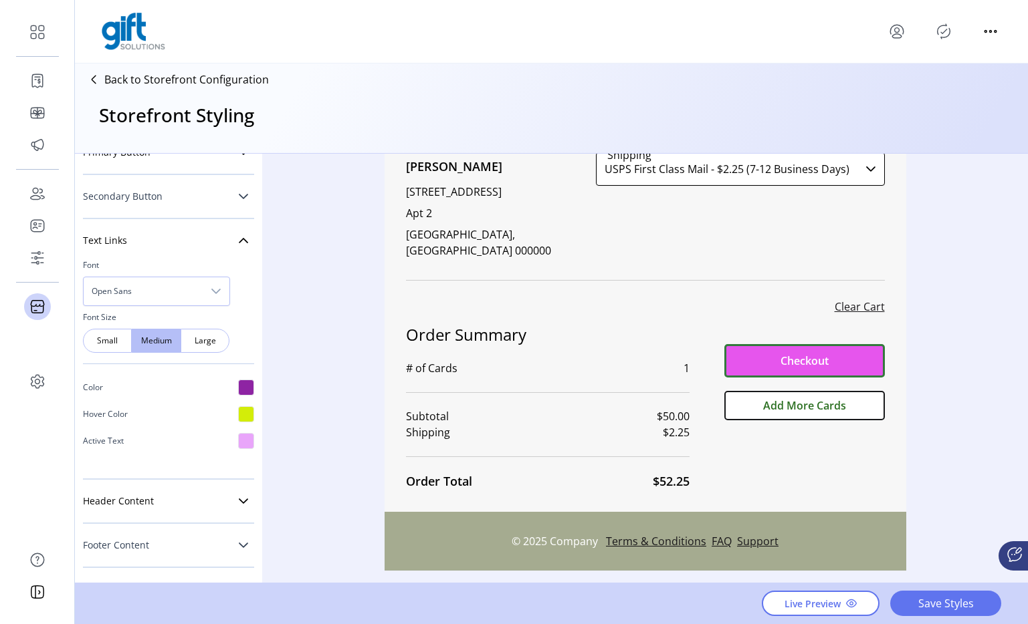
scroll to position [428, 0]
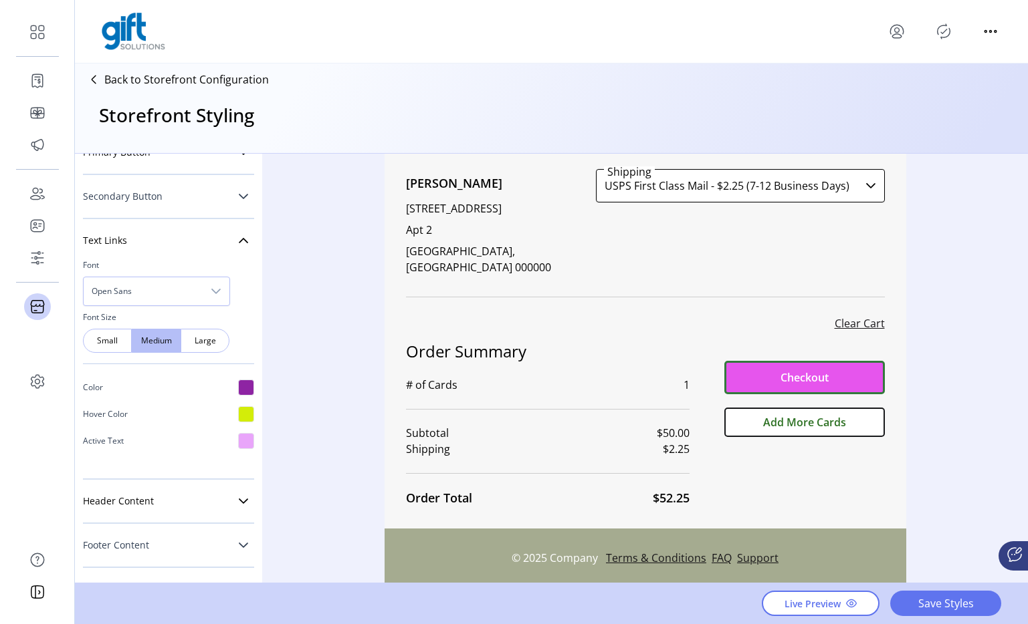
click at [241, 386] on div at bounding box center [246, 388] width 16 height 16
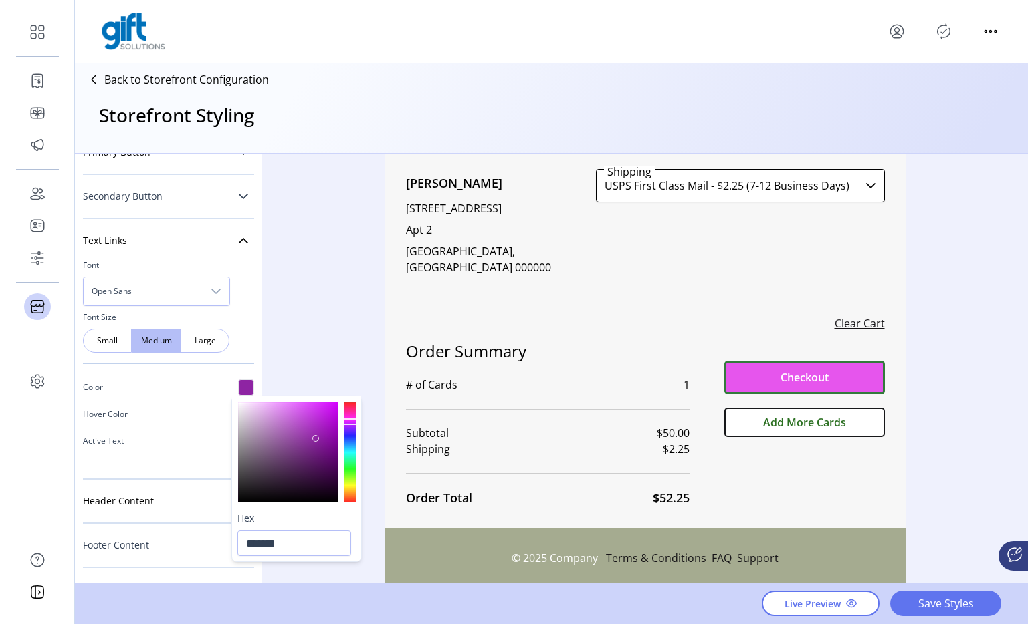
click at [350, 407] on div at bounding box center [349, 452] width 11 height 100
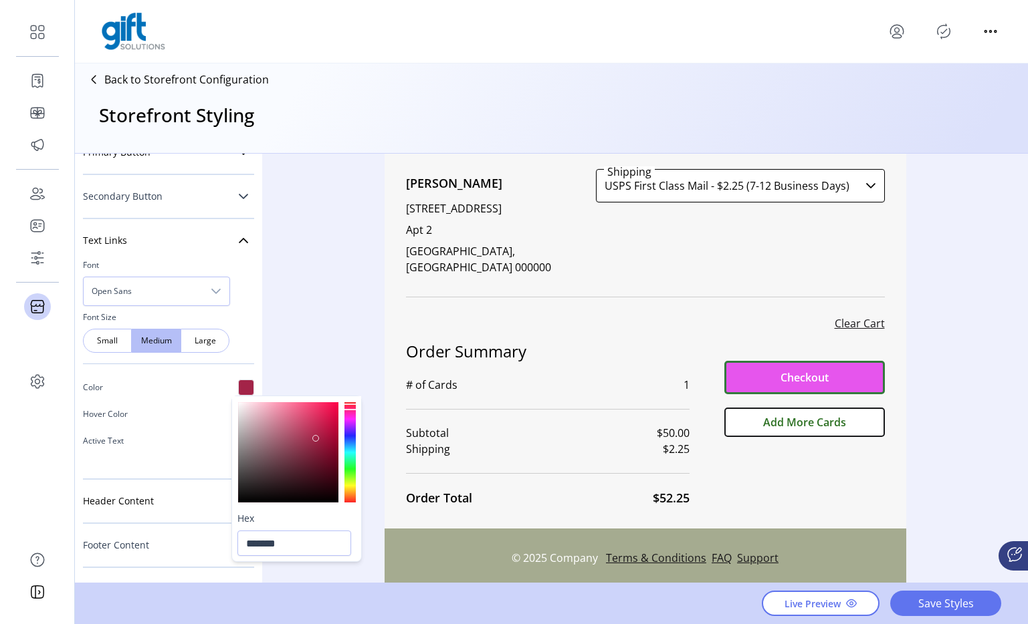
type input "*******"
click at [332, 405] on div at bounding box center [288, 452] width 100 height 100
click at [617, 340] on h2 "Order Summary" at bounding box center [548, 352] width 284 height 24
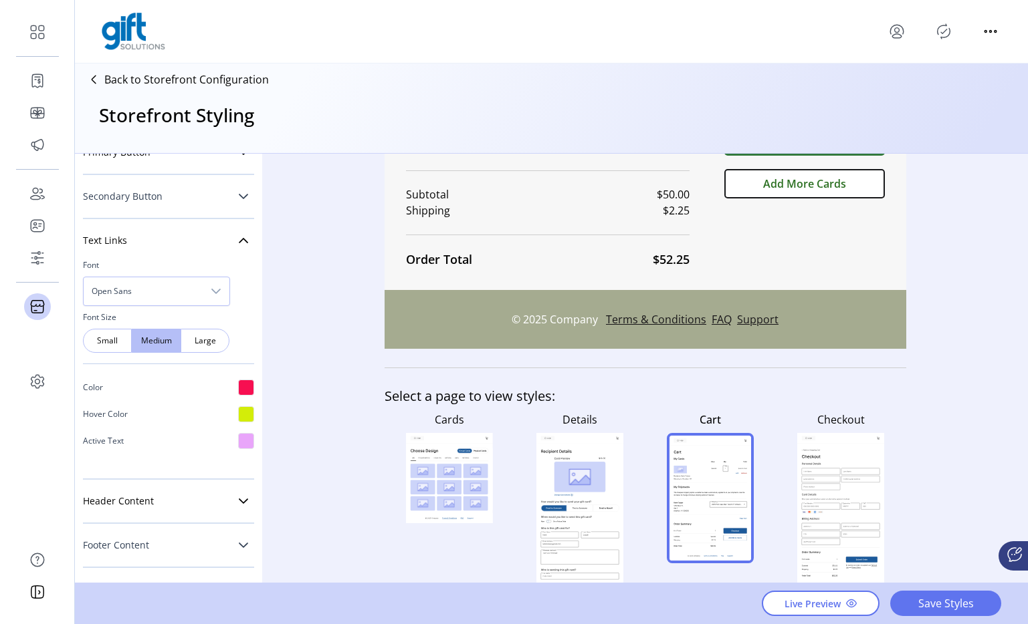
scroll to position [675, 0]
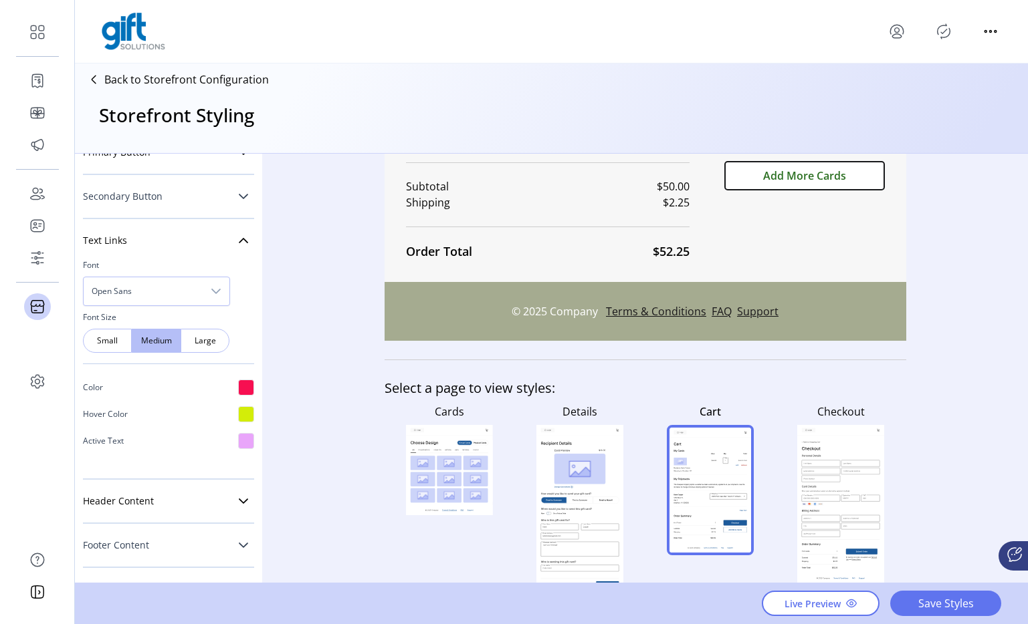
click at [826, 468] on rect at bounding box center [821, 471] width 38 height 6
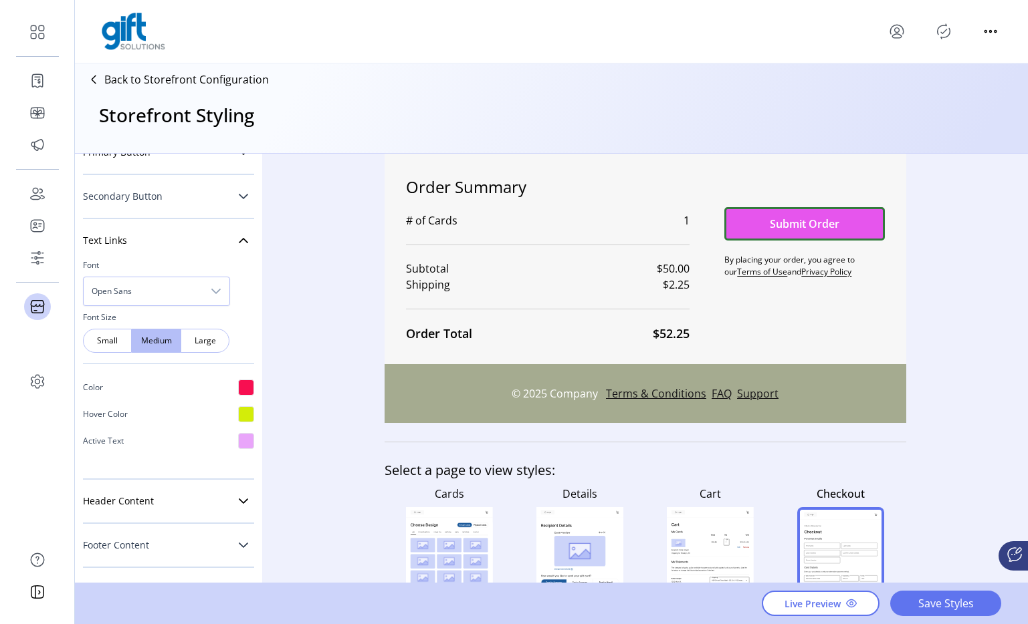
scroll to position [0, 0]
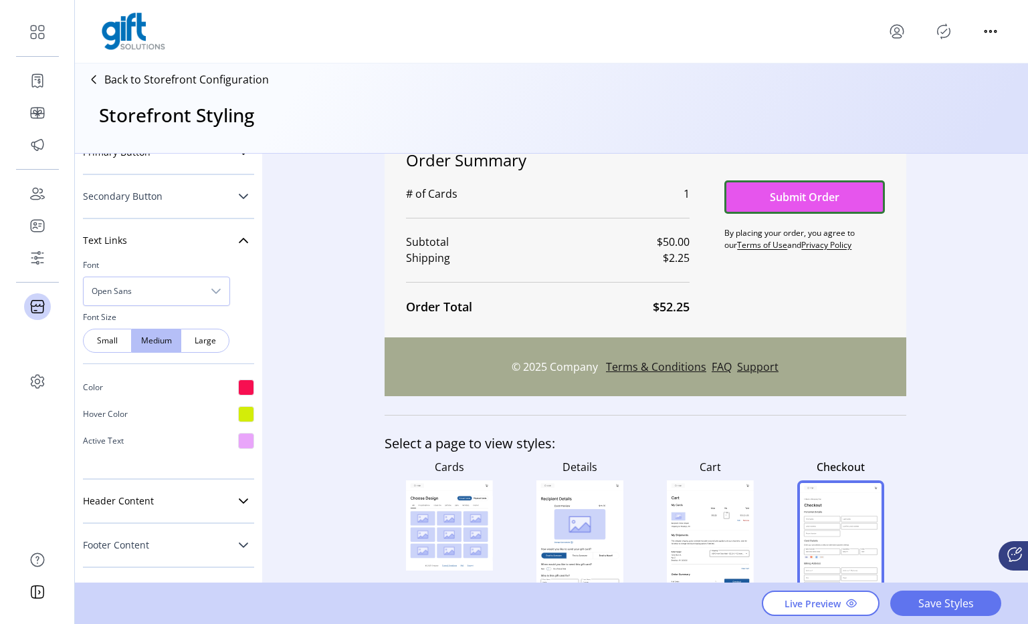
click at [720, 487] on rect at bounding box center [710, 547] width 87 height 133
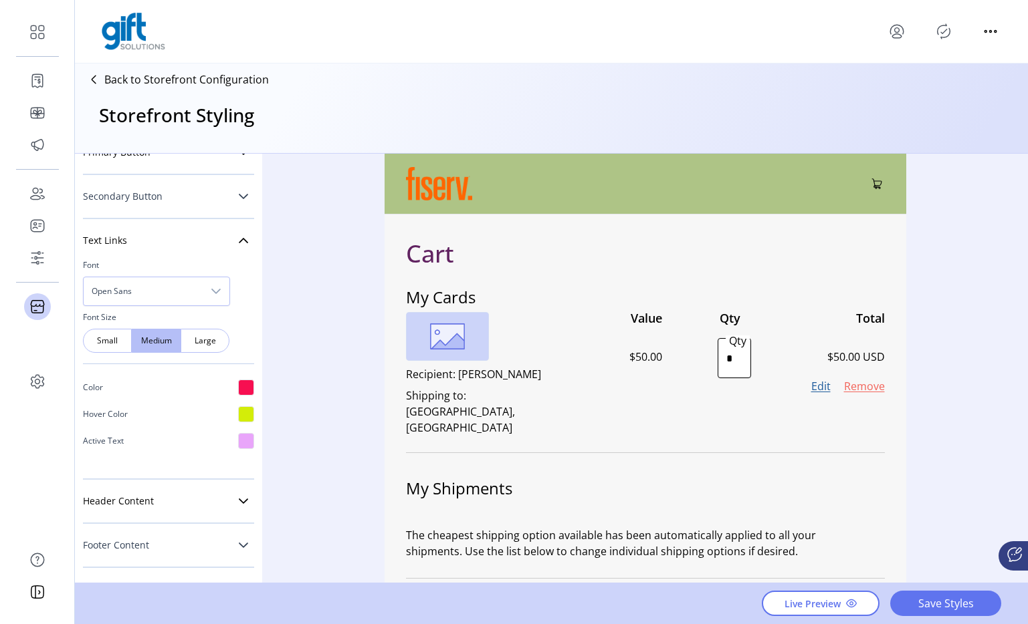
click at [238, 386] on div at bounding box center [246, 388] width 16 height 16
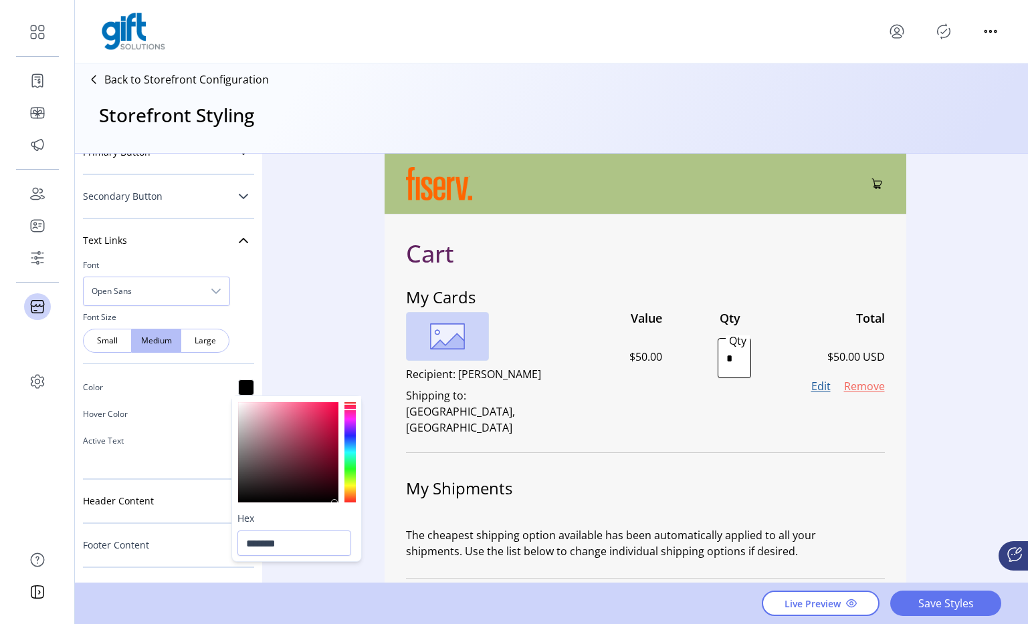
drag, startPoint x: 273, startPoint y: 408, endPoint x: 336, endPoint y: 506, distance: 116.3
click at [335, 506] on div at bounding box center [296, 451] width 129 height 111
click at [351, 469] on div at bounding box center [349, 452] width 11 height 100
type input "*******"
click at [332, 408] on div at bounding box center [288, 452] width 100 height 100
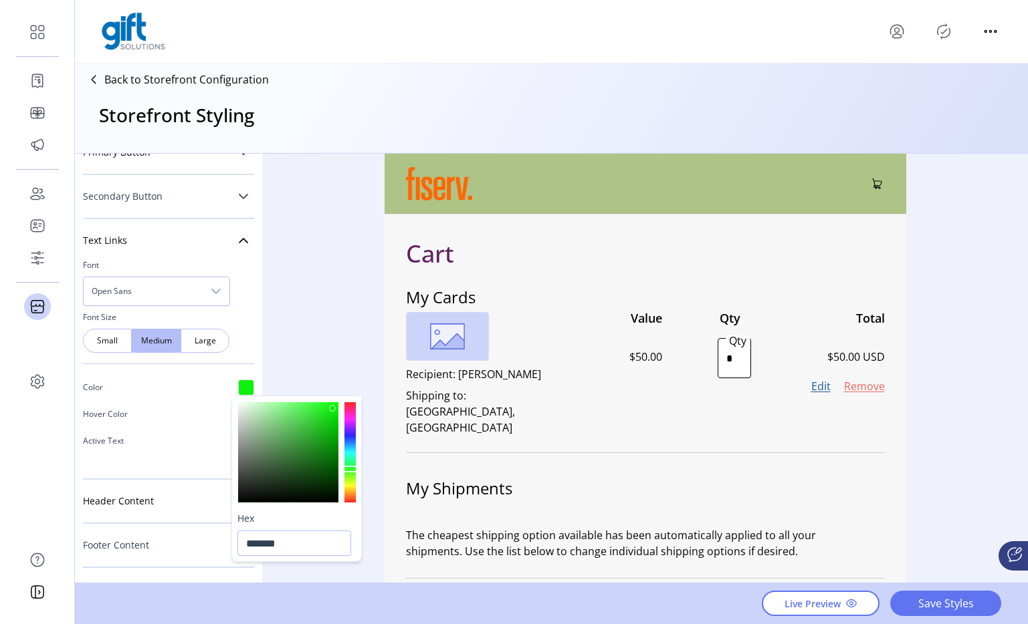
click at [660, 417] on div "Recipient: [PERSON_NAME] Shipping to: [GEOGRAPHIC_DATA], [GEOGRAPHIC_DATA] Valu…" at bounding box center [645, 372] width 479 height 124
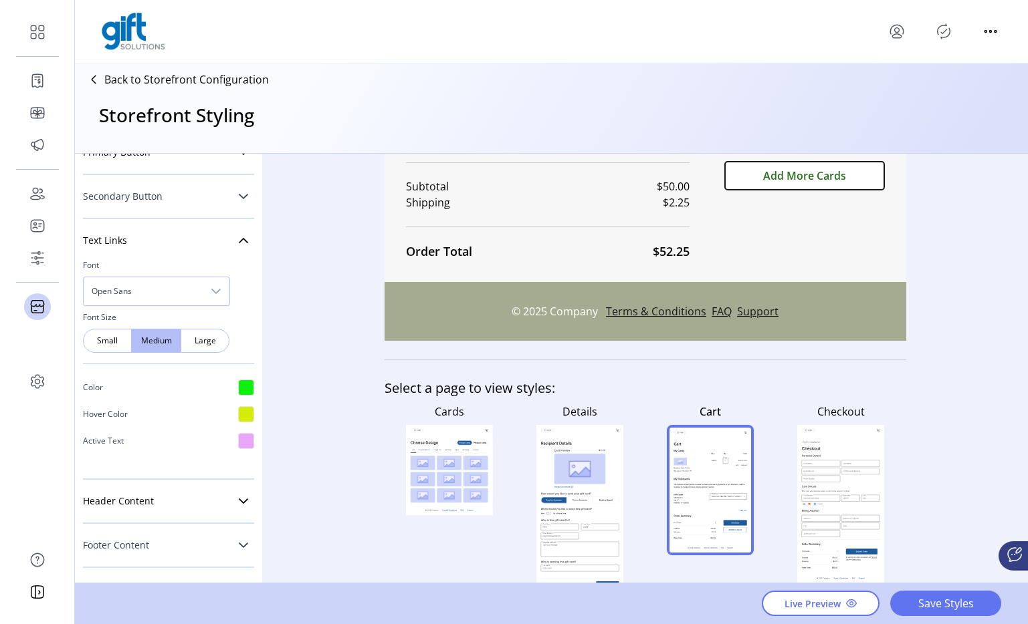
click at [574, 454] on rect at bounding box center [579, 469] width 51 height 31
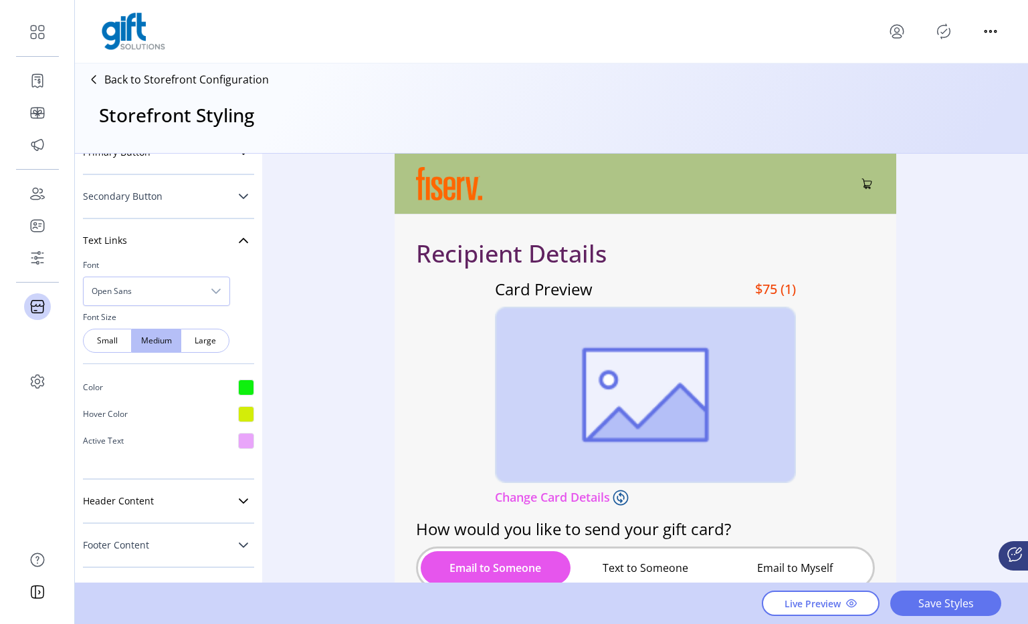
click at [431, 479] on div "Card Preview $75 (1) Change Card Details" at bounding box center [645, 392] width 459 height 240
